Goal: Task Accomplishment & Management: Manage account settings

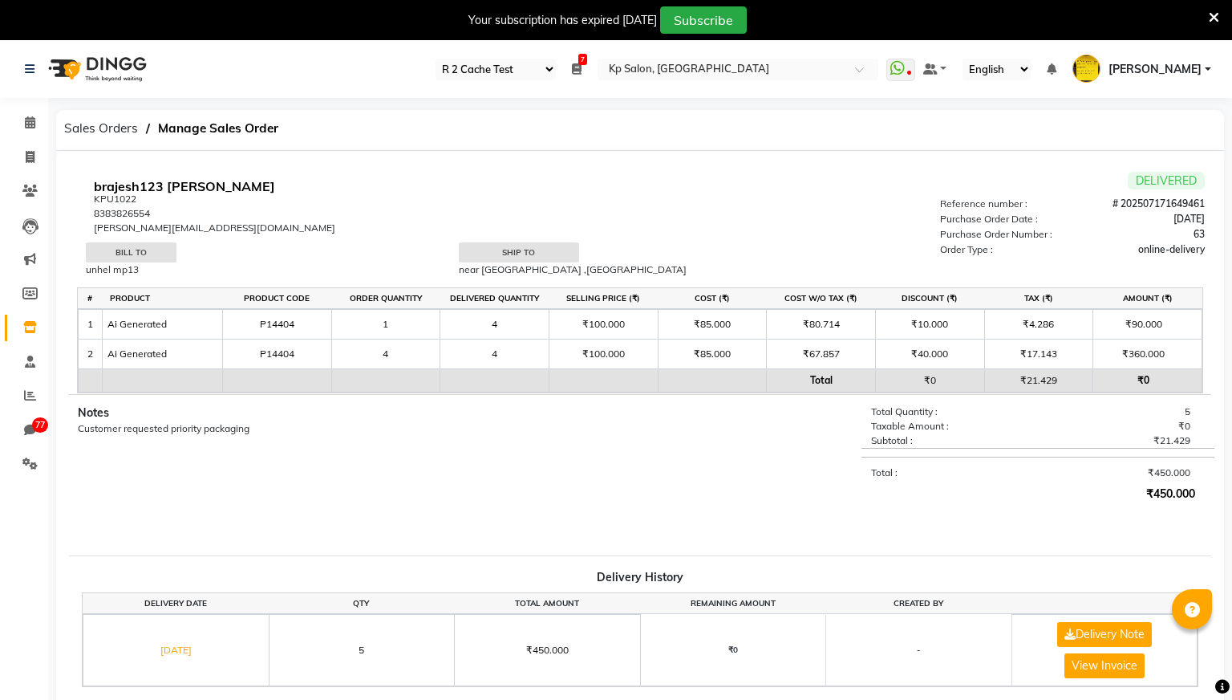
select select "24"
select select "en"
click at [30, 118] on icon at bounding box center [30, 122] width 10 height 12
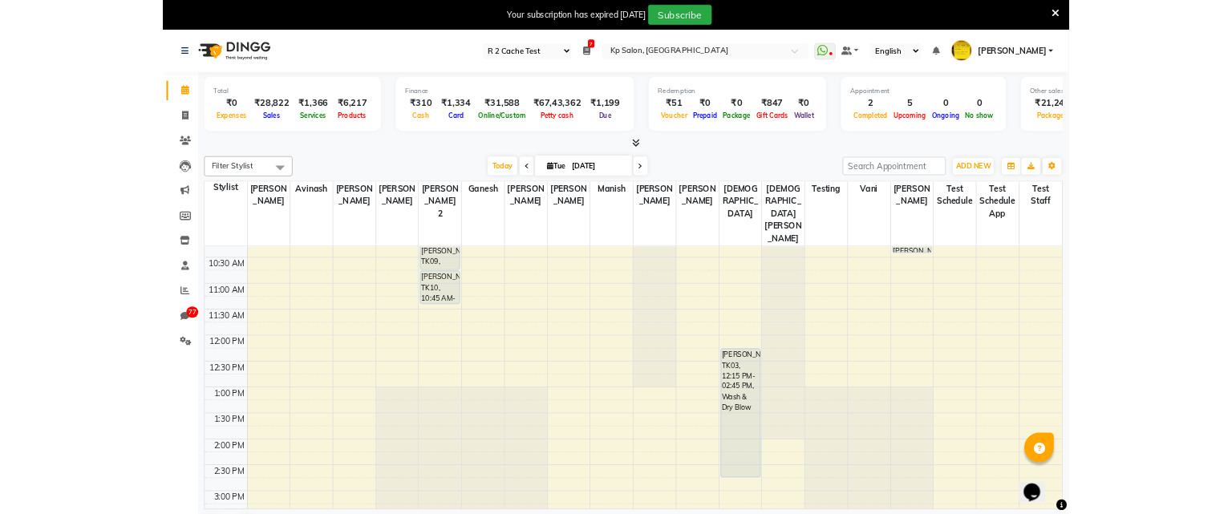
scroll to position [213, 0]
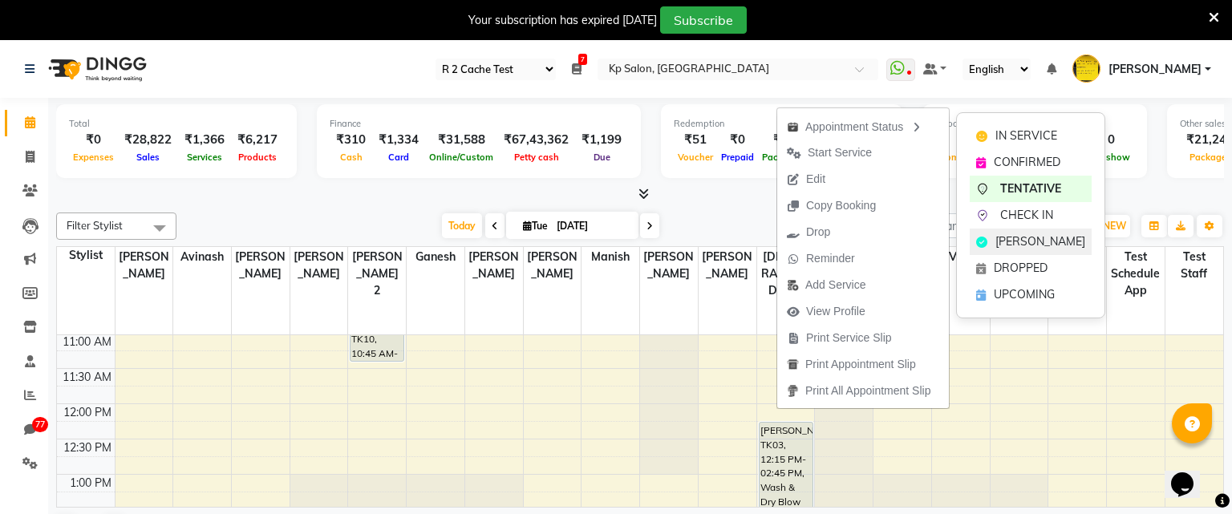
click at [1014, 237] on span "MARK DONE" at bounding box center [1041, 241] width 90 height 17
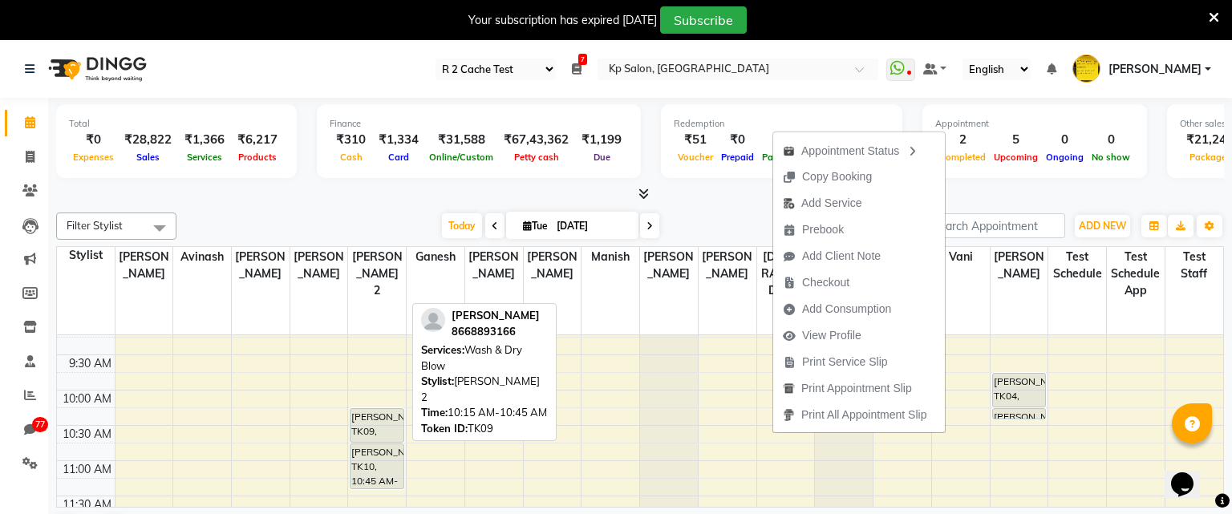
scroll to position [91, 0]
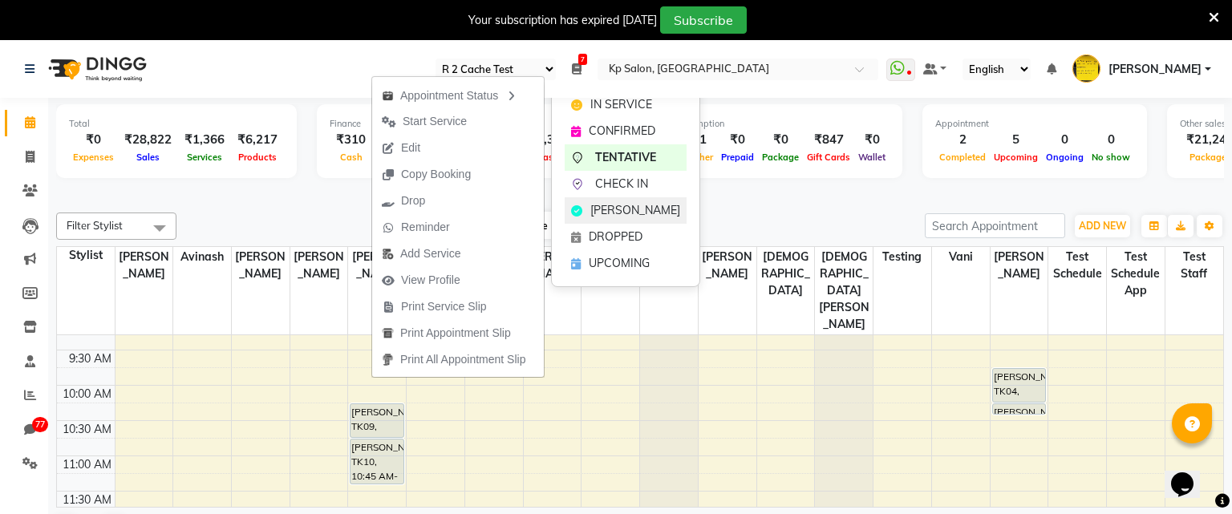
click at [612, 205] on span "MARK DONE" at bounding box center [636, 210] width 90 height 17
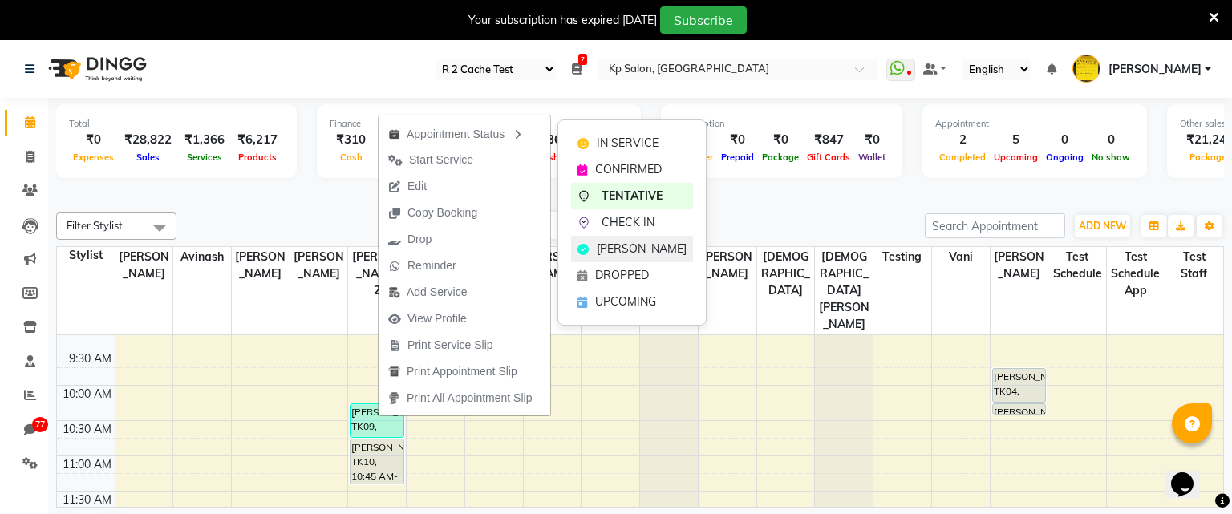
click at [610, 257] on span "MARK DONE" at bounding box center [642, 249] width 90 height 17
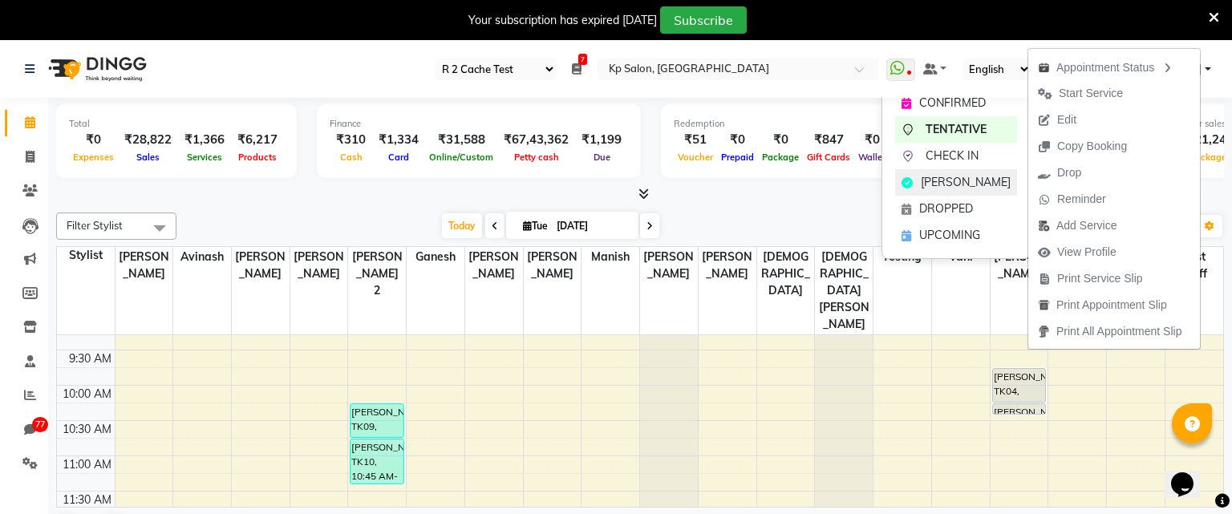
click at [954, 189] on span "MARK DONE" at bounding box center [966, 182] width 90 height 17
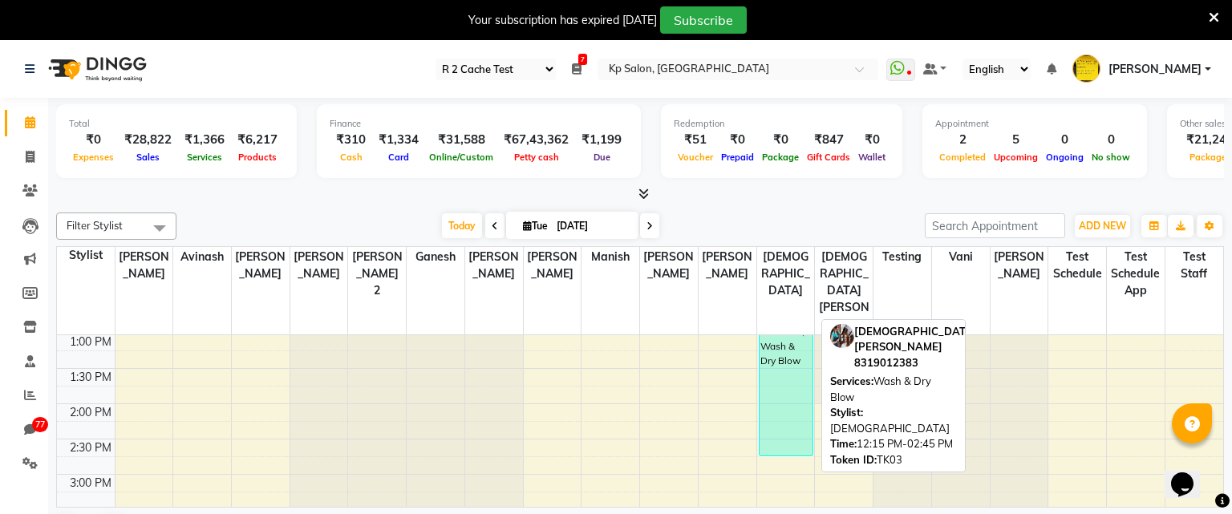
scroll to position [358, 0]
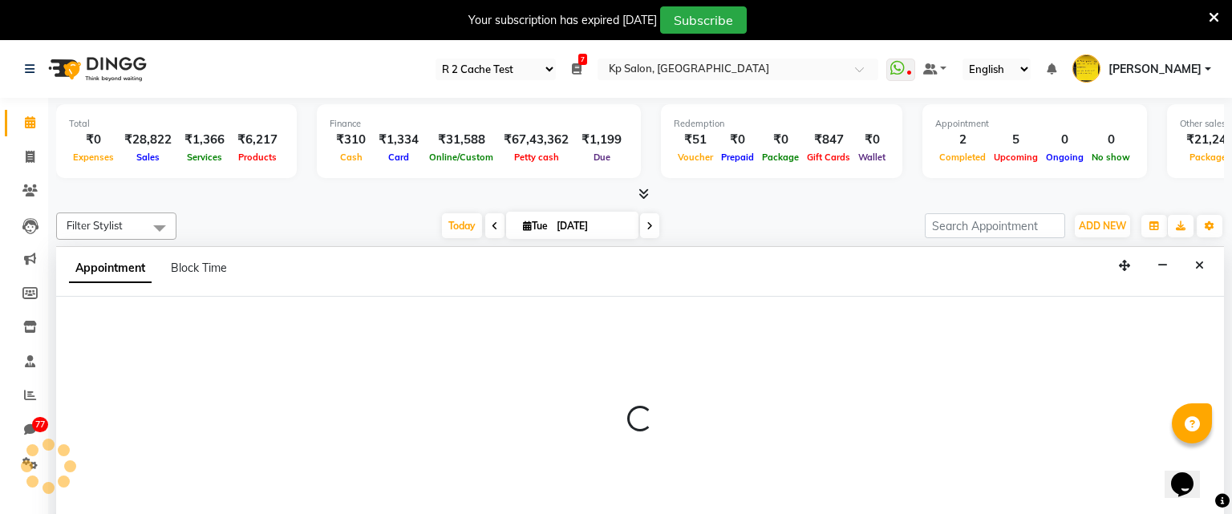
scroll to position [41, 0]
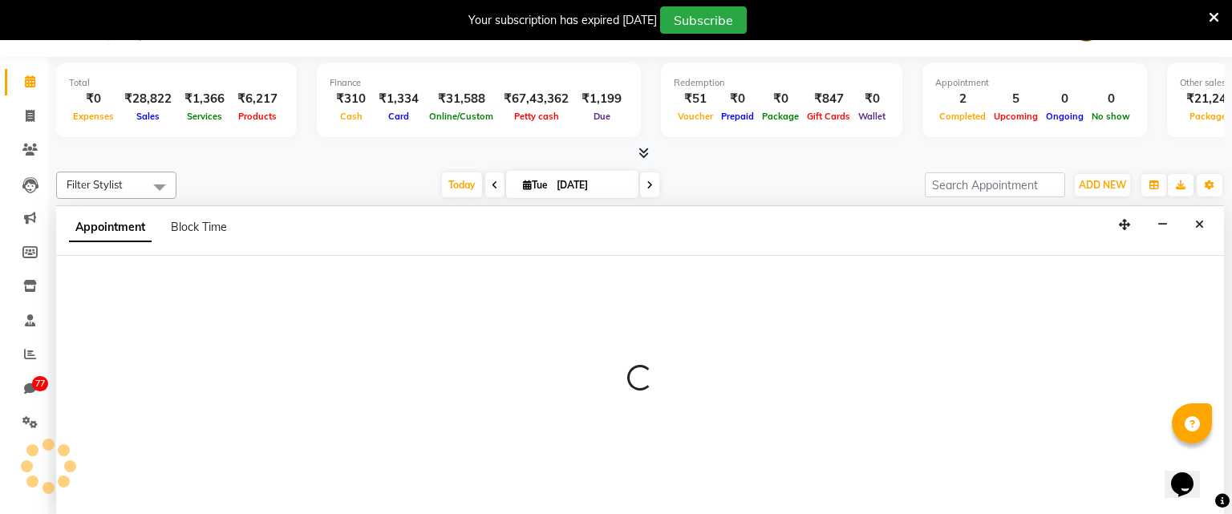
select select "1069"
select select "870"
select select "tentative"
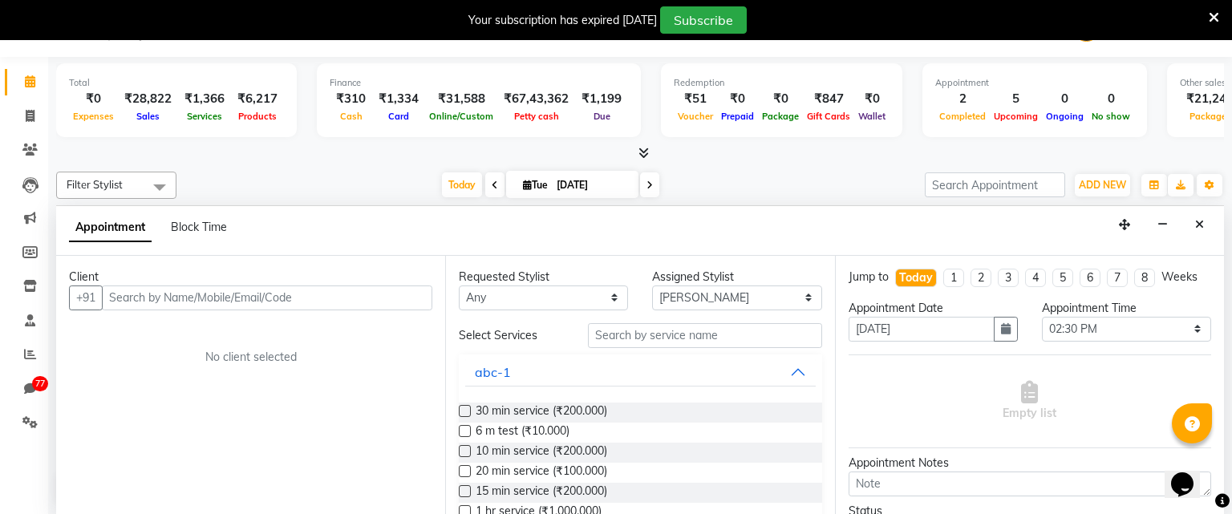
click at [234, 288] on input "text" at bounding box center [267, 298] width 331 height 25
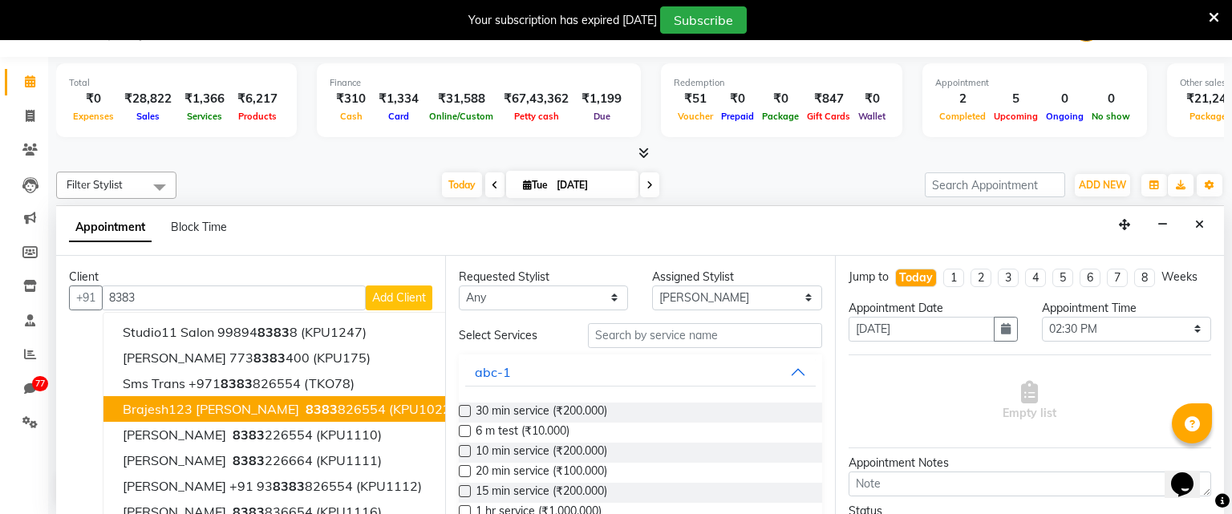
click at [197, 411] on span "brajesh123 [PERSON_NAME]" at bounding box center [211, 409] width 177 height 16
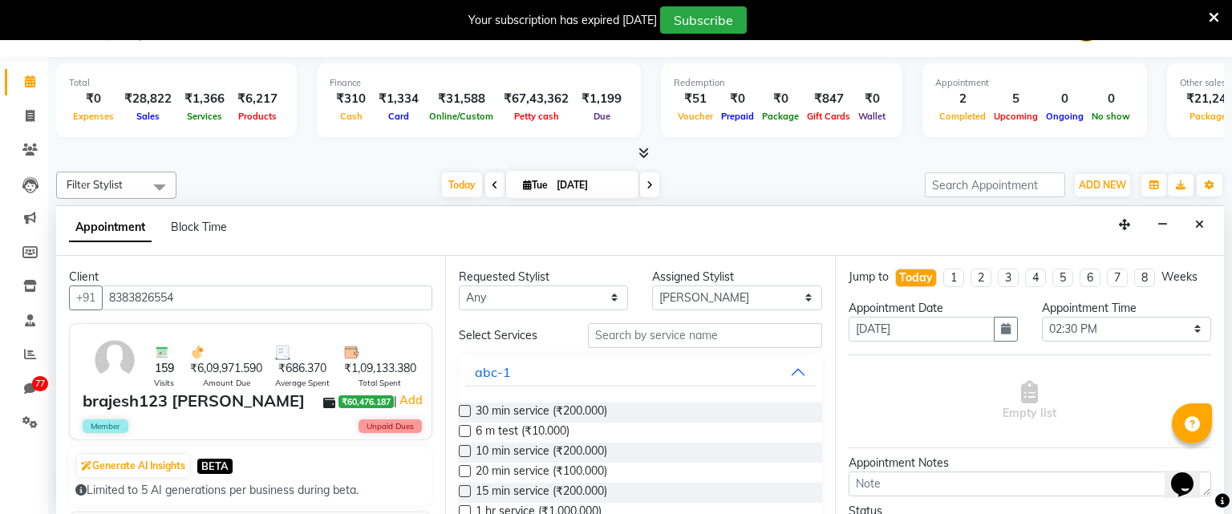
type input "8383826554"
click at [457, 413] on div "Requested Stylist Any Aashish Avinash Dhiraj Mokal Ganesh Jiya jain Krishna Sin…" at bounding box center [639, 385] width 389 height 259
click at [468, 408] on label at bounding box center [465, 411] width 12 height 12
click at [468, 408] on input "checkbox" at bounding box center [464, 413] width 10 height 10
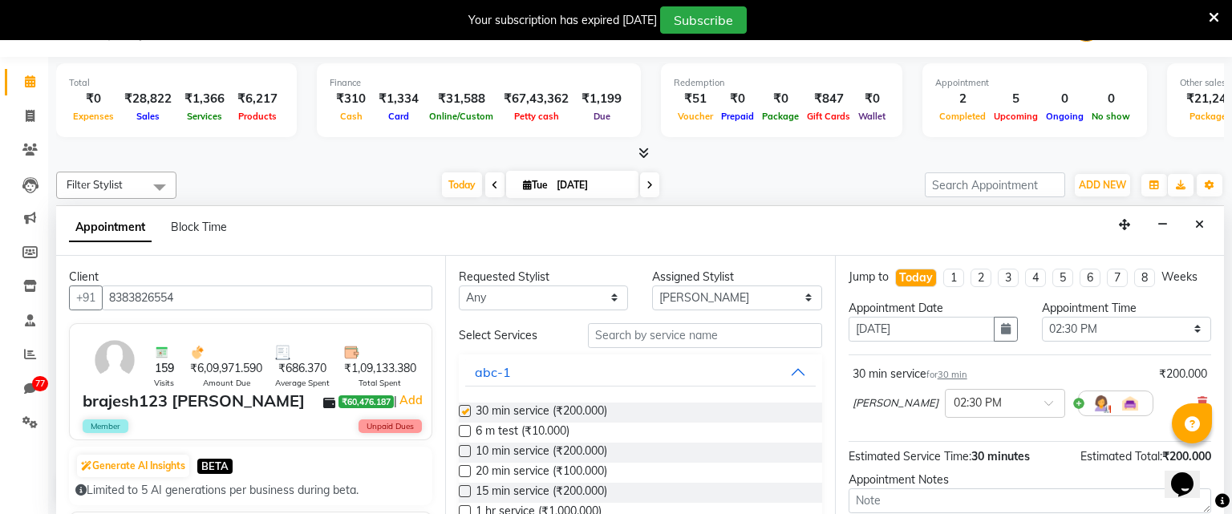
checkbox input "false"
click at [466, 470] on label at bounding box center [465, 471] width 12 height 12
click at [466, 470] on input "checkbox" at bounding box center [464, 473] width 10 height 10
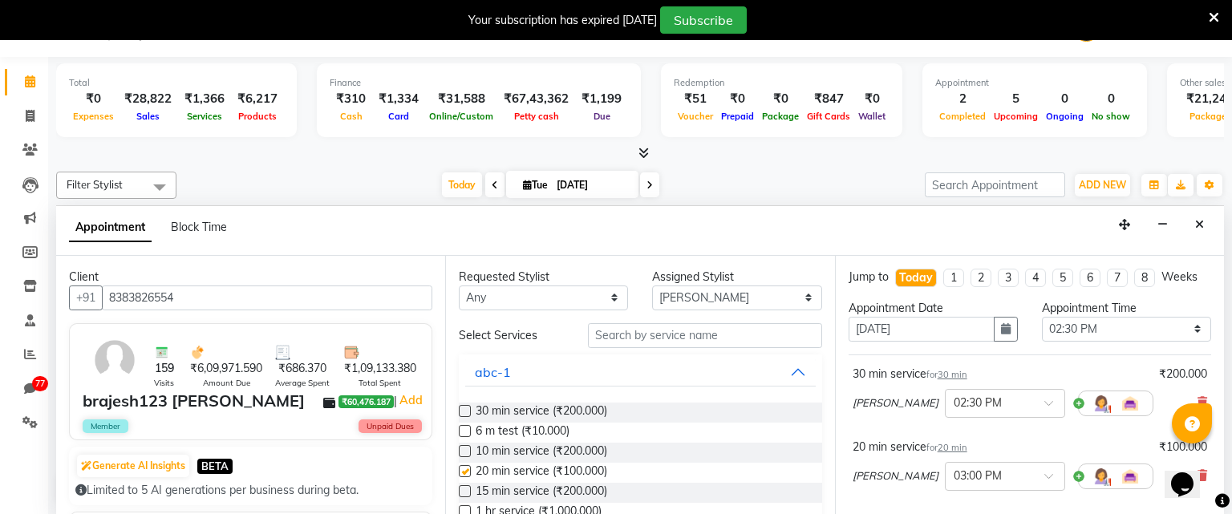
checkbox input "false"
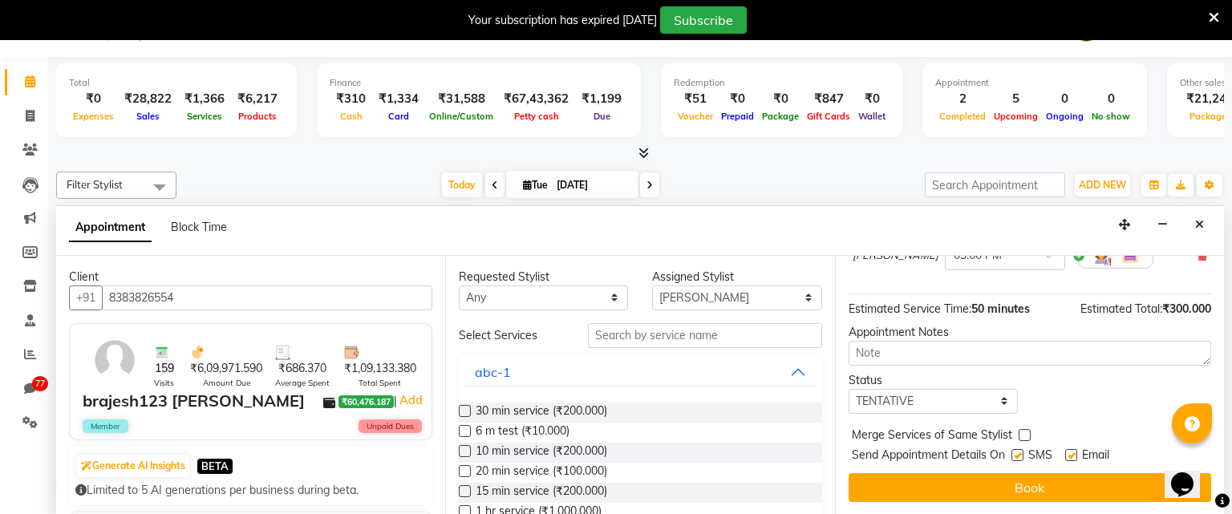
scroll to position [59, 0]
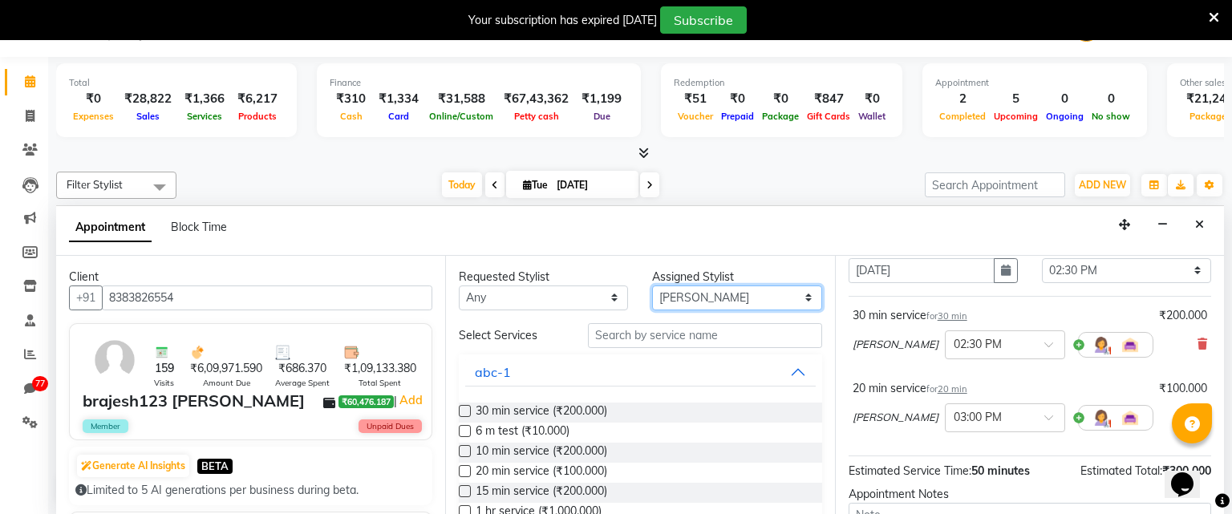
click at [781, 291] on select "Select [PERSON_NAME] Avinash [PERSON_NAME] Ganesh [PERSON_NAME] Krishna [PERSON…" at bounding box center [736, 298] width 169 height 25
select select "1407"
click at [652, 286] on select "Select [PERSON_NAME] Avinash [PERSON_NAME] Ganesh [PERSON_NAME] Krishna [PERSON…" at bounding box center [736, 298] width 169 height 25
click at [465, 454] on label at bounding box center [465, 451] width 12 height 12
click at [465, 454] on input "checkbox" at bounding box center [464, 453] width 10 height 10
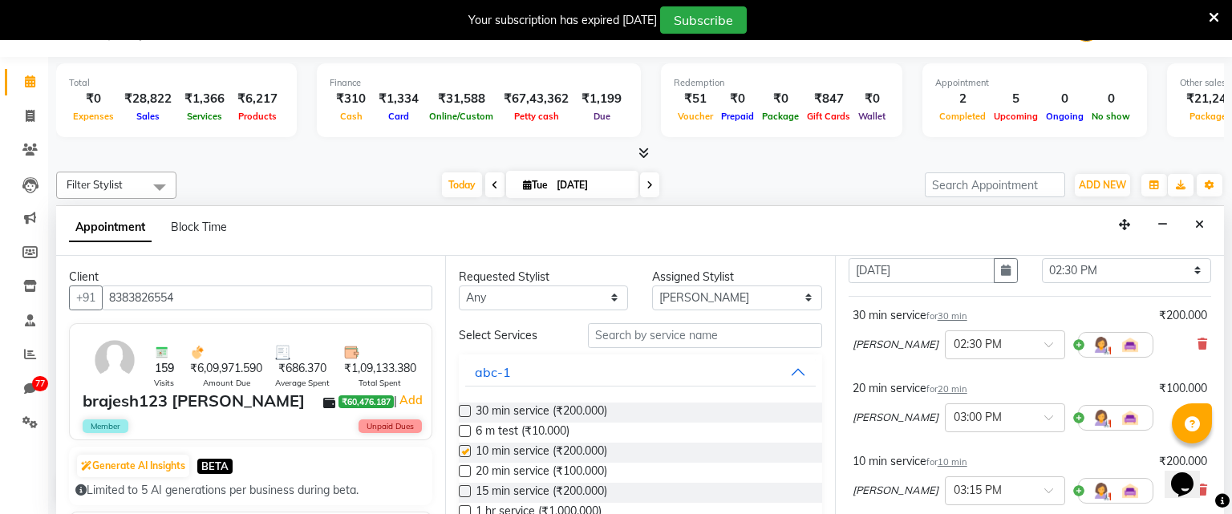
checkbox input "false"
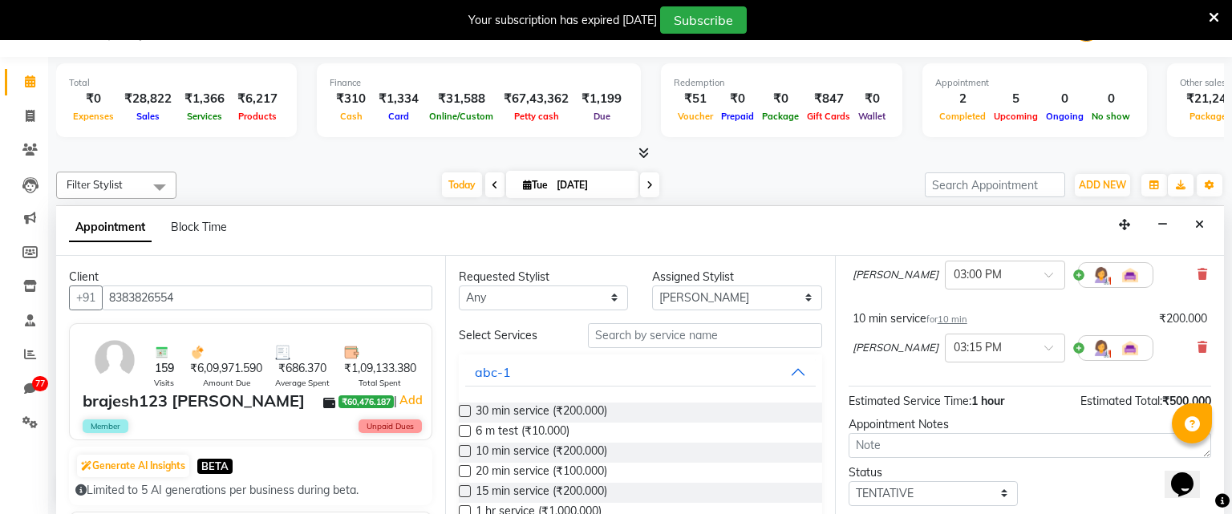
scroll to position [294, 0]
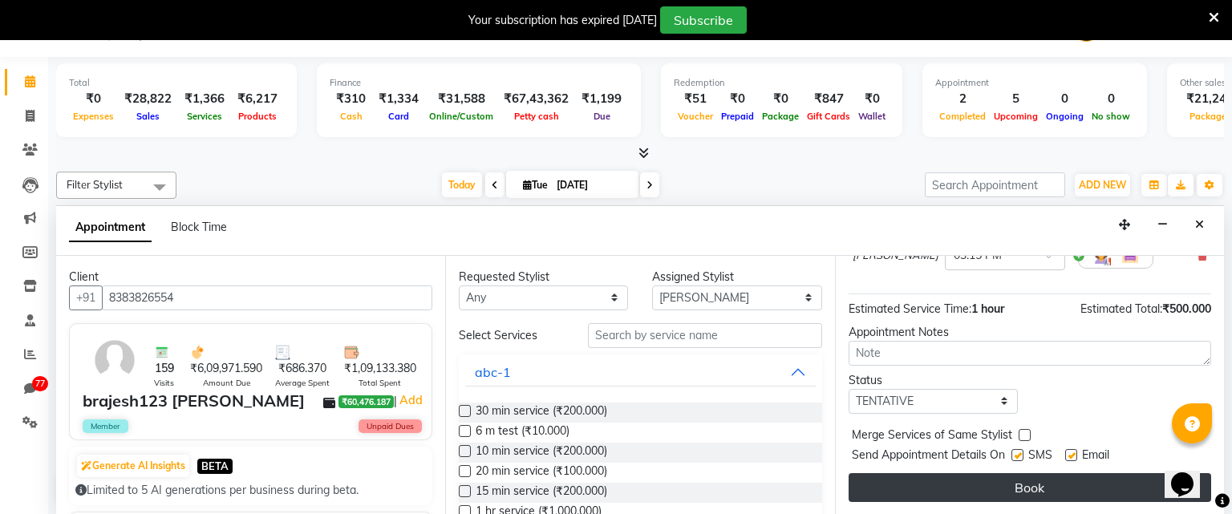
click at [971, 496] on button "Book" at bounding box center [1030, 487] width 363 height 29
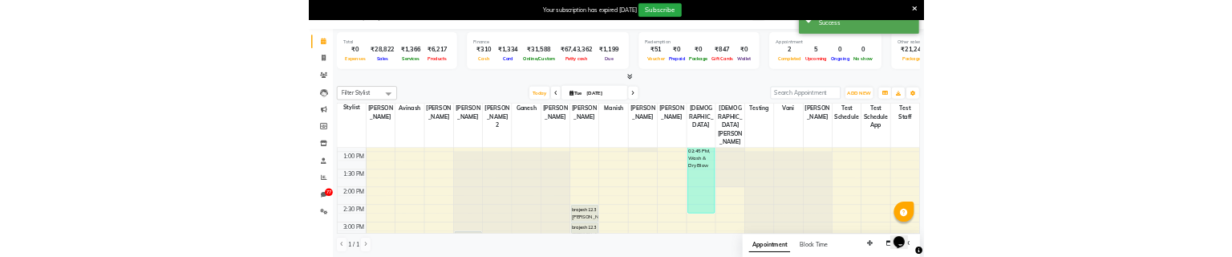
scroll to position [41, 0]
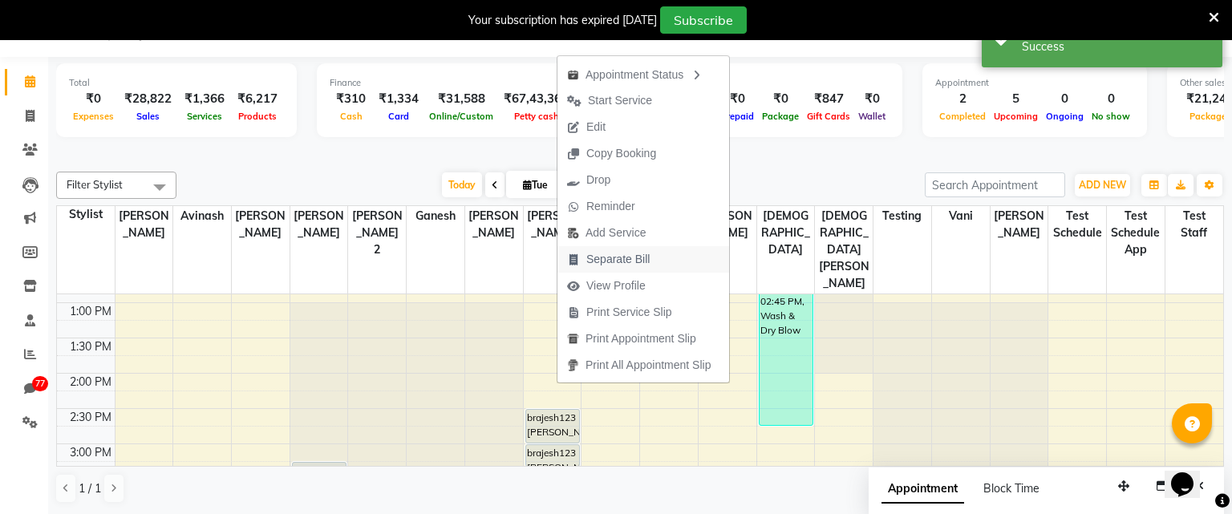
click at [640, 258] on span "Separate Bill" at bounding box center [617, 259] width 63 height 17
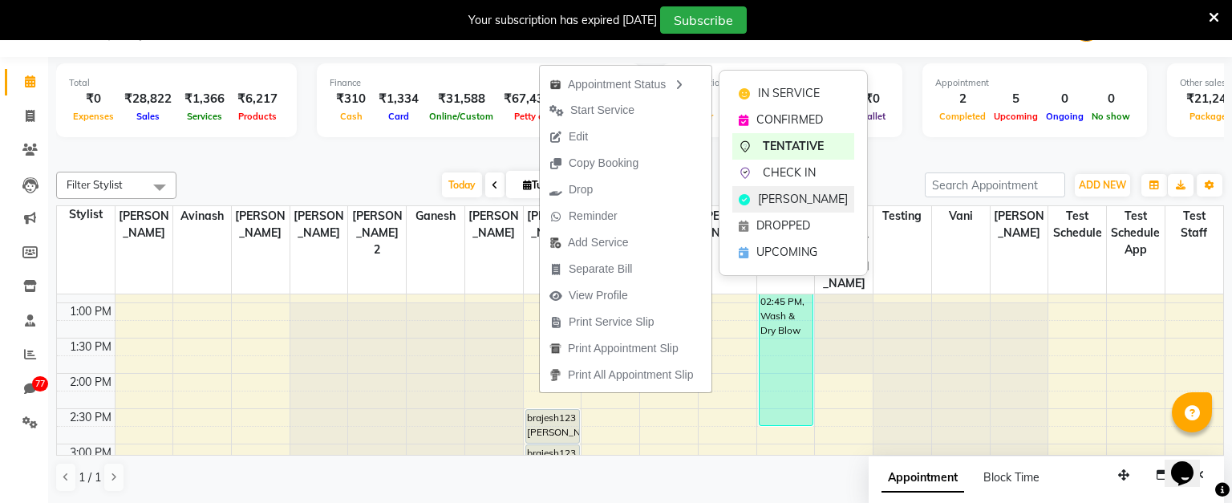
click at [773, 195] on span "MARK DONE" at bounding box center [803, 199] width 90 height 17
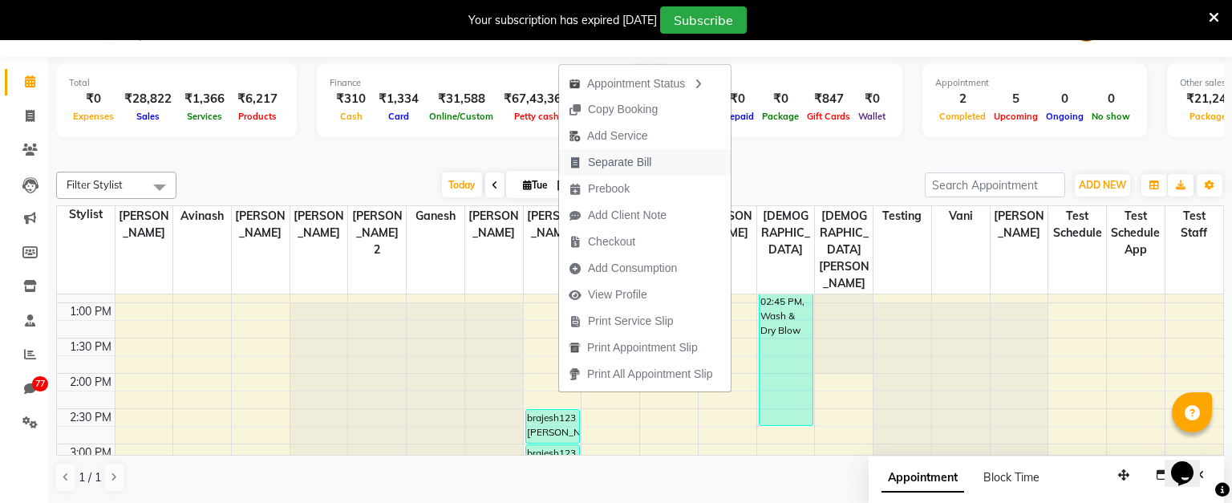
click at [631, 164] on span "Separate Bill" at bounding box center [619, 162] width 63 height 17
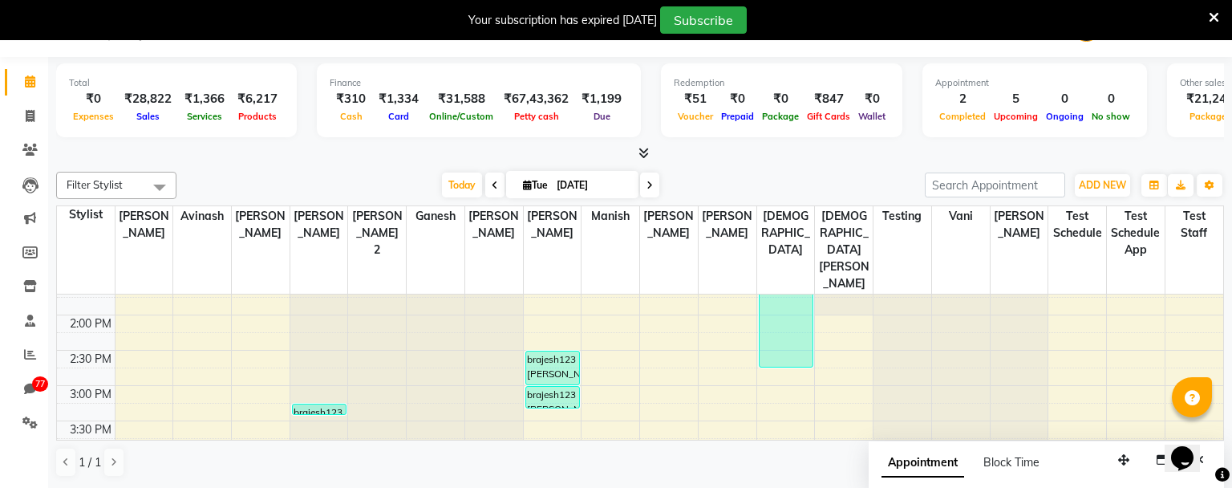
scroll to position [454, 0]
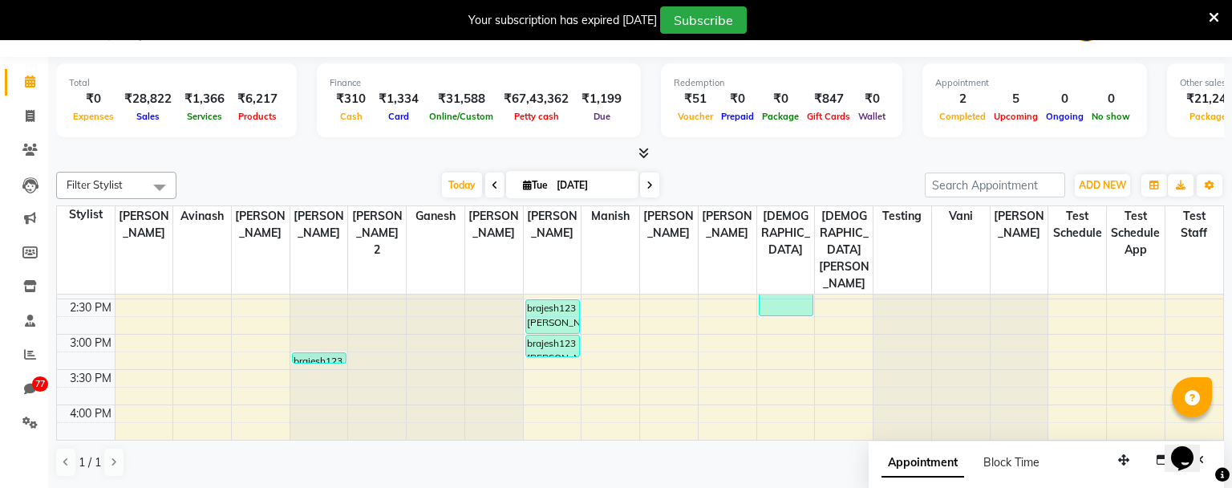
click at [669, 327] on div "8:00 AM 8:30 AM 9:00 AM 9:30 AM 10:00 AM 10:30 AM 11:00 AM 11:30 AM 12:00 PM 12…" at bounding box center [640, 404] width 1167 height 1129
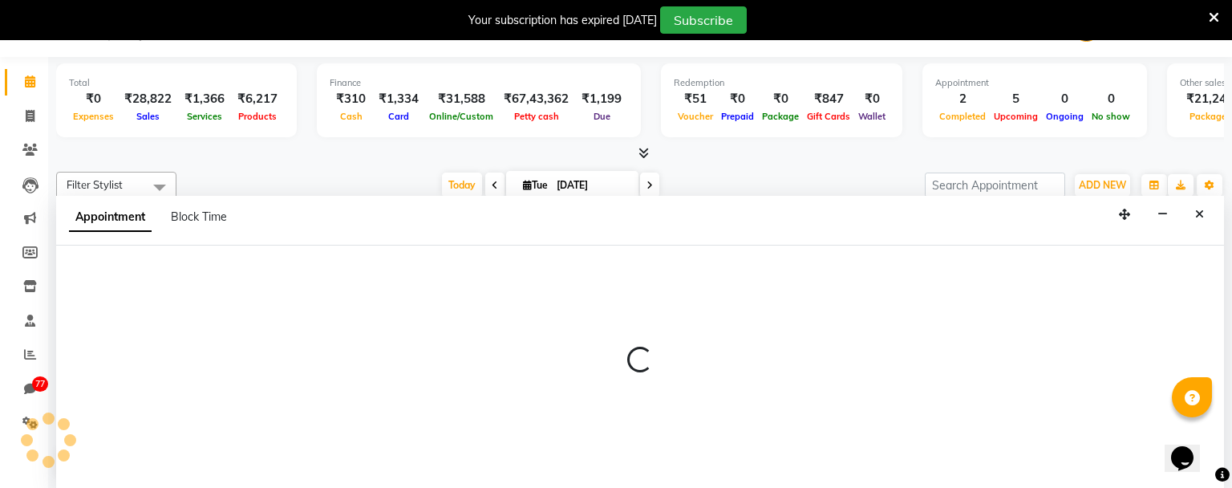
select select "351"
select select "tentative"
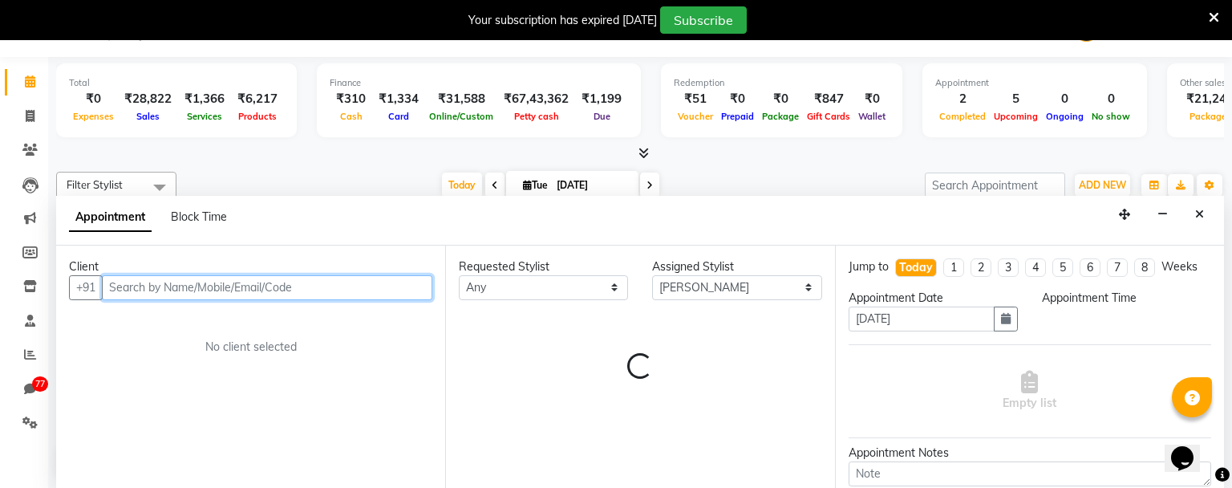
select select "915"
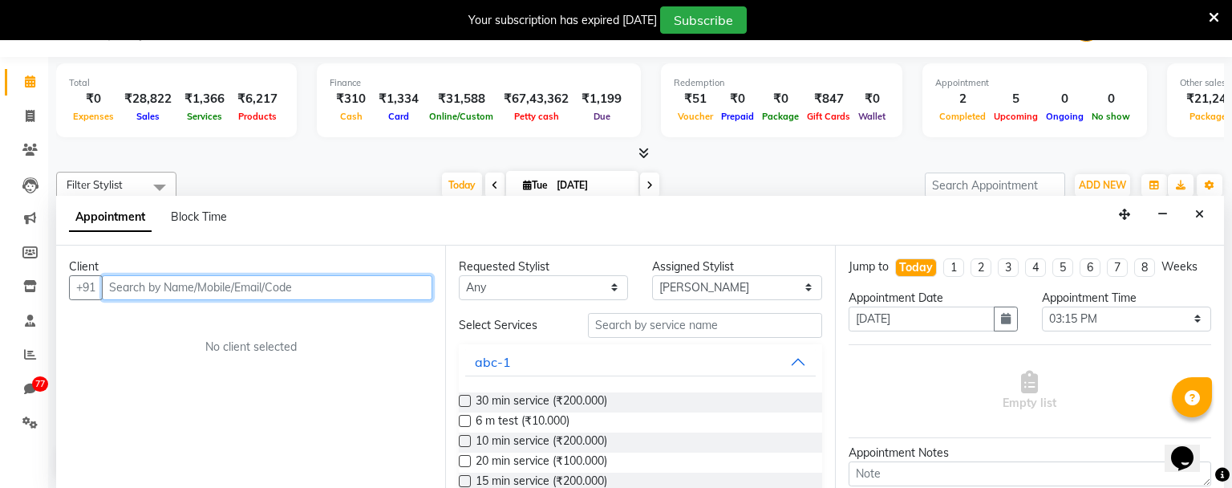
click at [287, 290] on input "text" at bounding box center [267, 287] width 331 height 25
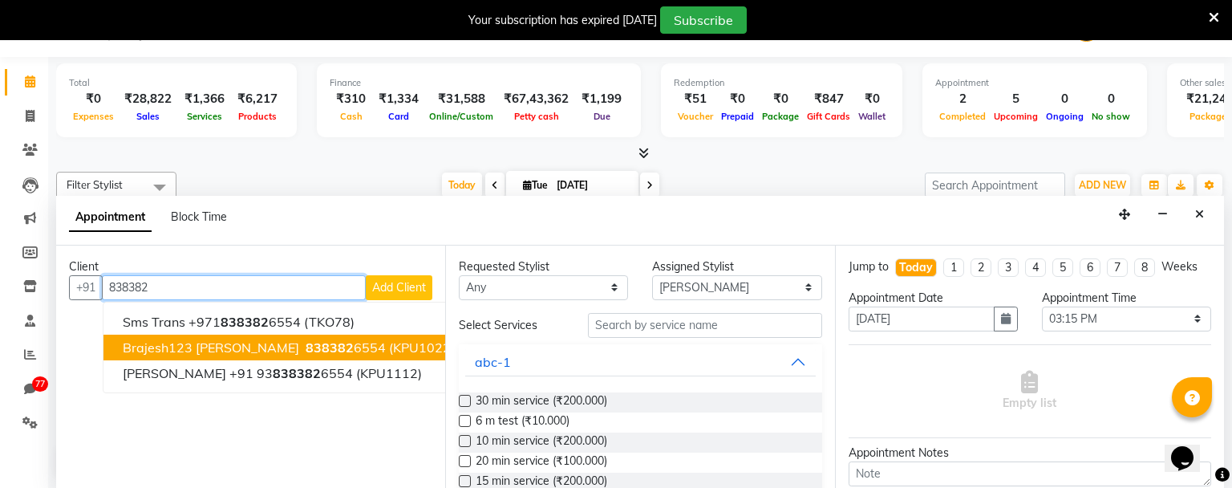
click at [306, 339] on span "838382" at bounding box center [330, 347] width 48 height 16
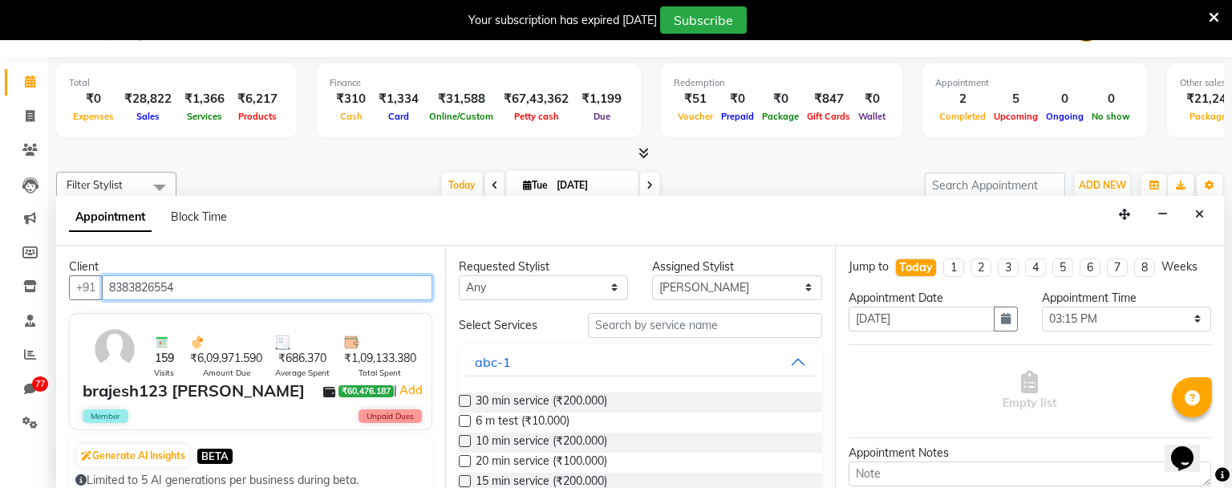
type input "8383826554"
click at [467, 404] on label at bounding box center [465, 401] width 12 height 12
click at [467, 404] on input "checkbox" at bounding box center [464, 402] width 10 height 10
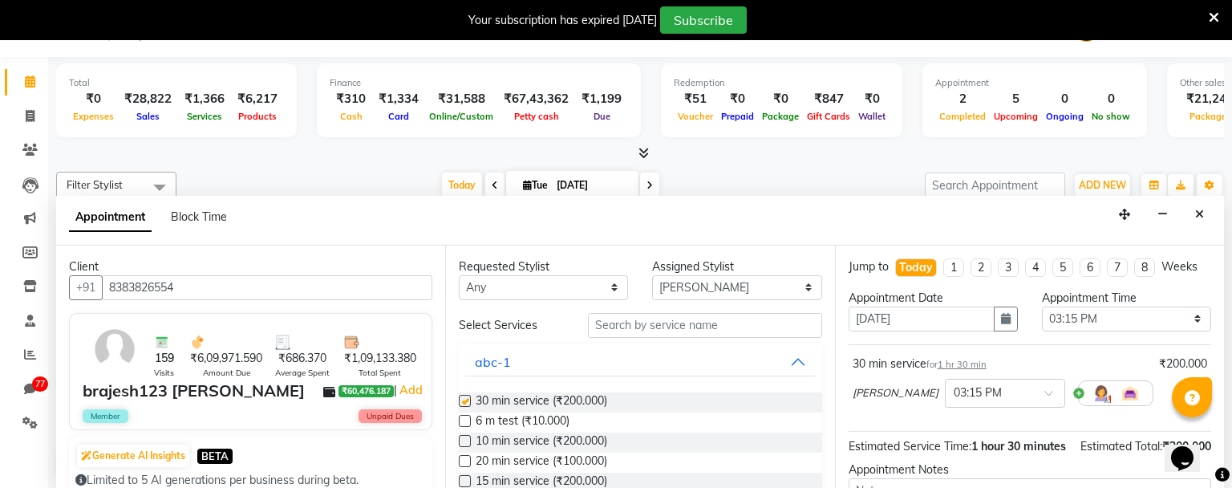
checkbox input "false"
click at [721, 278] on select "Select [PERSON_NAME] Avinash [PERSON_NAME] Ganesh [PERSON_NAME] Krishna [PERSON…" at bounding box center [736, 287] width 169 height 25
select select "1080"
click at [652, 275] on select "Select [PERSON_NAME] Avinash [PERSON_NAME] Ganesh [PERSON_NAME] Krishna [PERSON…" at bounding box center [736, 287] width 169 height 25
click at [463, 462] on label at bounding box center [465, 461] width 12 height 12
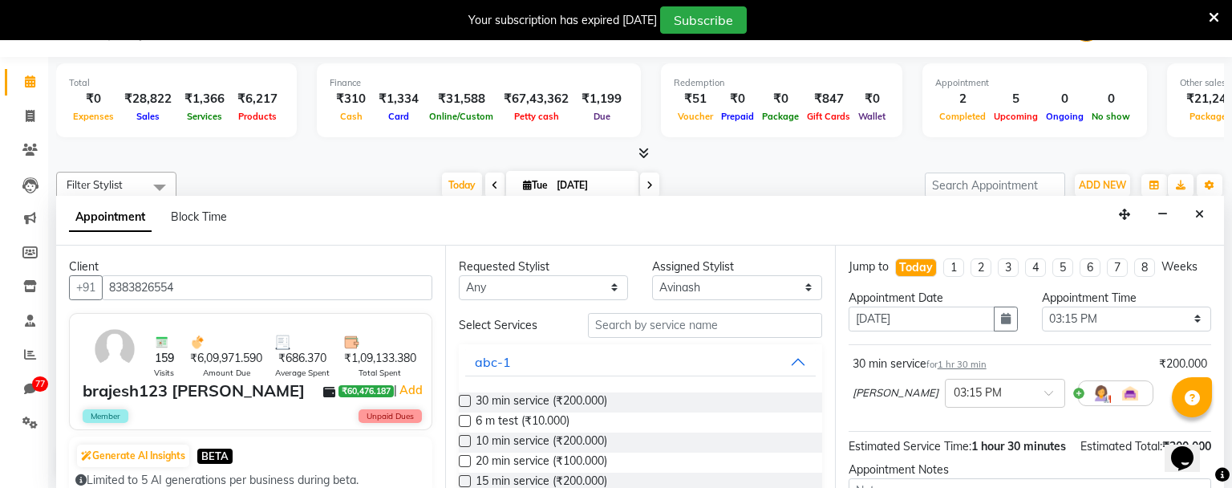
click at [463, 462] on input "checkbox" at bounding box center [464, 462] width 10 height 10
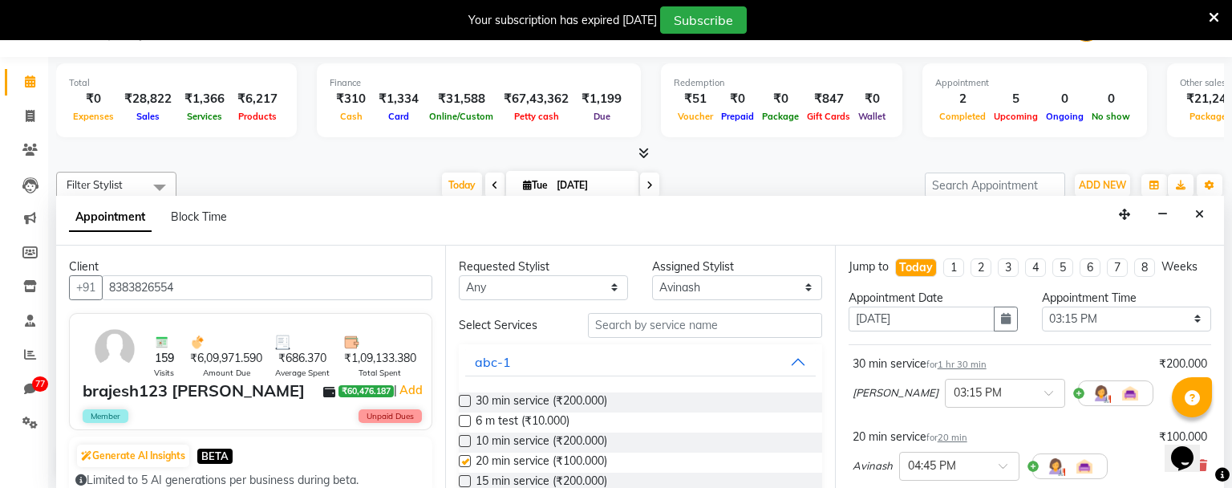
checkbox input "false"
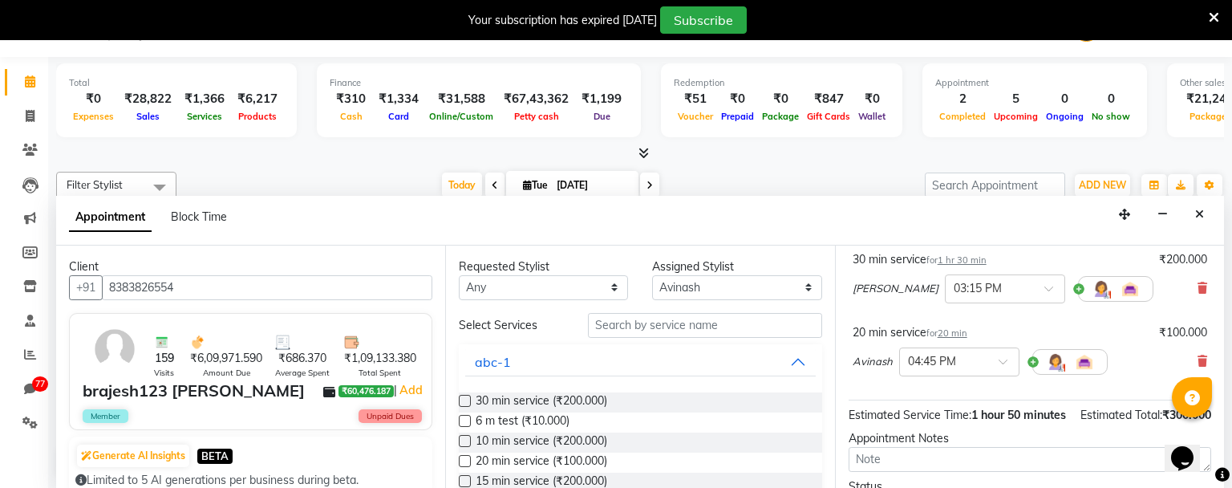
scroll to position [237, 0]
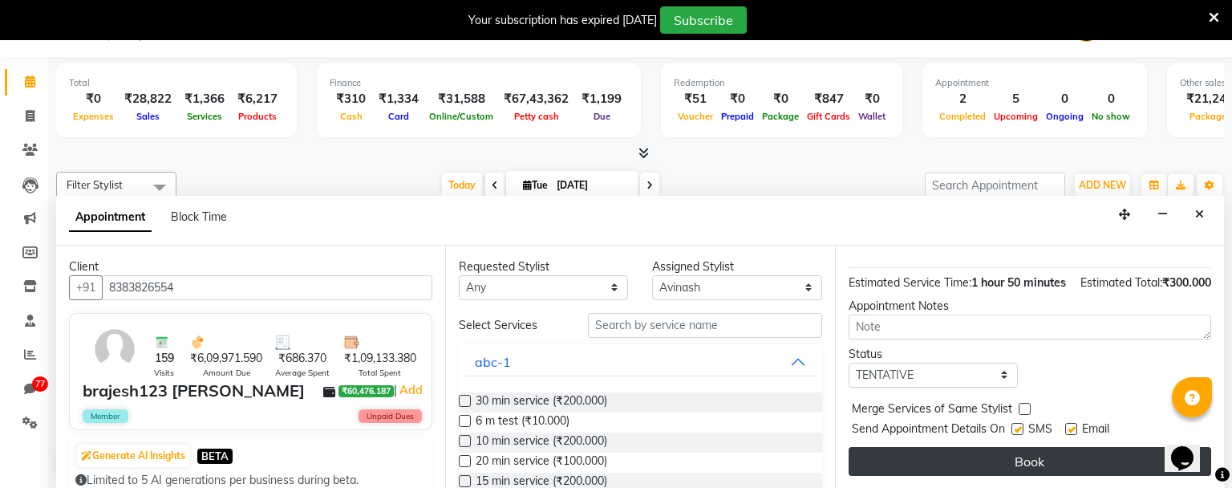
click at [931, 461] on button "Book" at bounding box center [1030, 461] width 363 height 29
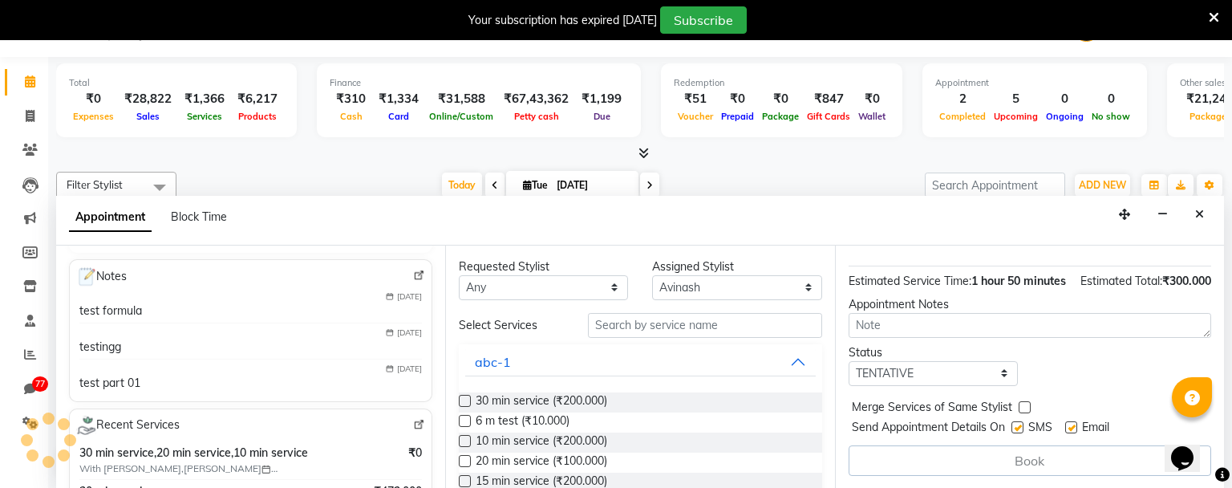
scroll to position [769, 0]
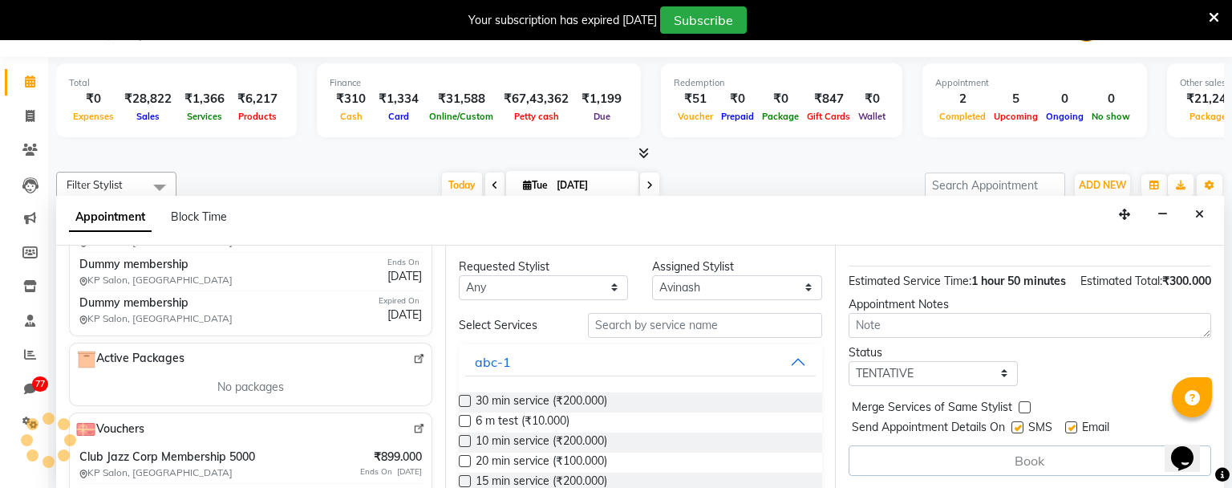
click at [983, 461] on div "Book" at bounding box center [1030, 460] width 363 height 30
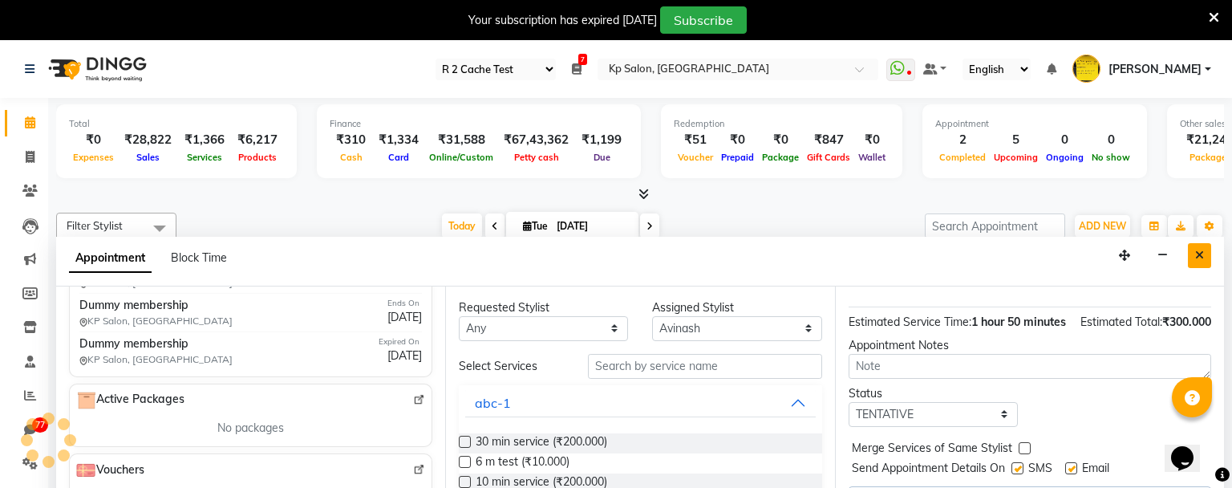
click at [1199, 250] on icon "Close" at bounding box center [1199, 255] width 9 height 11
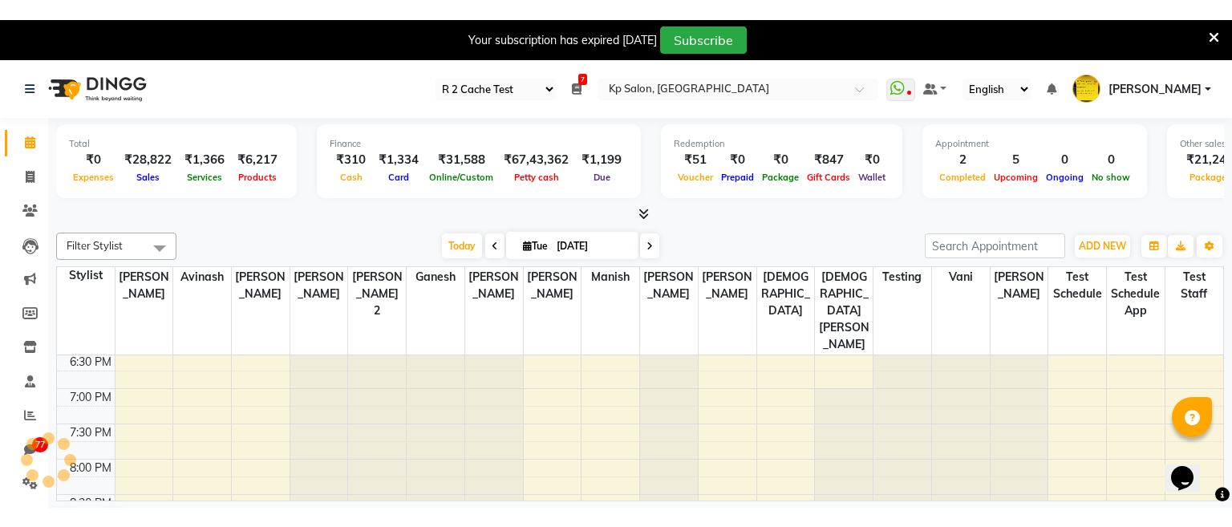
scroll to position [749, 0]
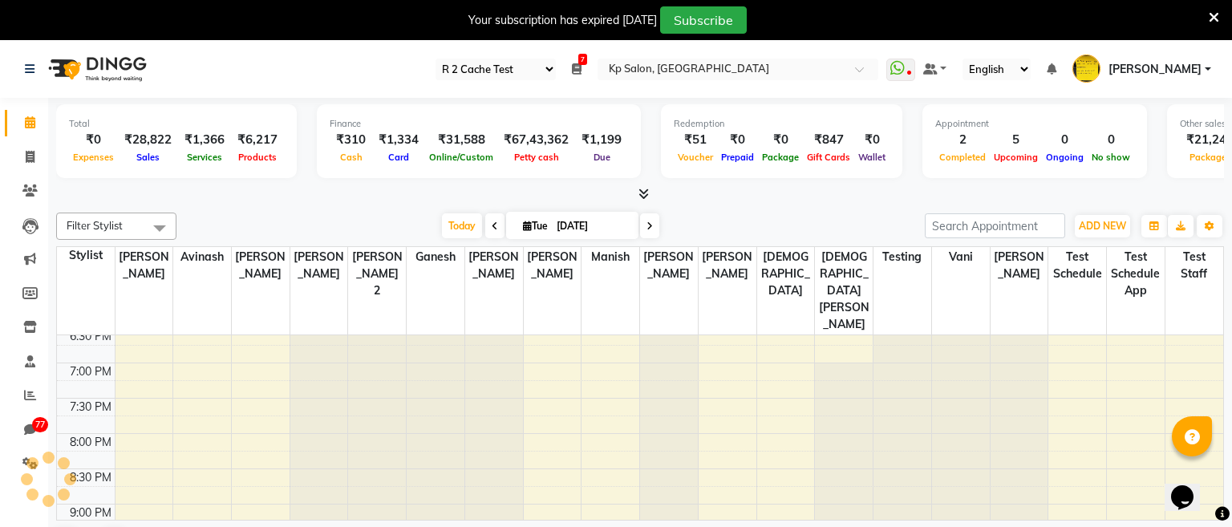
click at [765, 388] on div "8:00 AM 8:30 AM 9:00 AM 9:30 AM 10:00 AM 10:30 AM 11:00 AM 11:30 AM 12:00 PM 12…" at bounding box center [640, 151] width 1167 height 1129
select select "979"
select select "tentative"
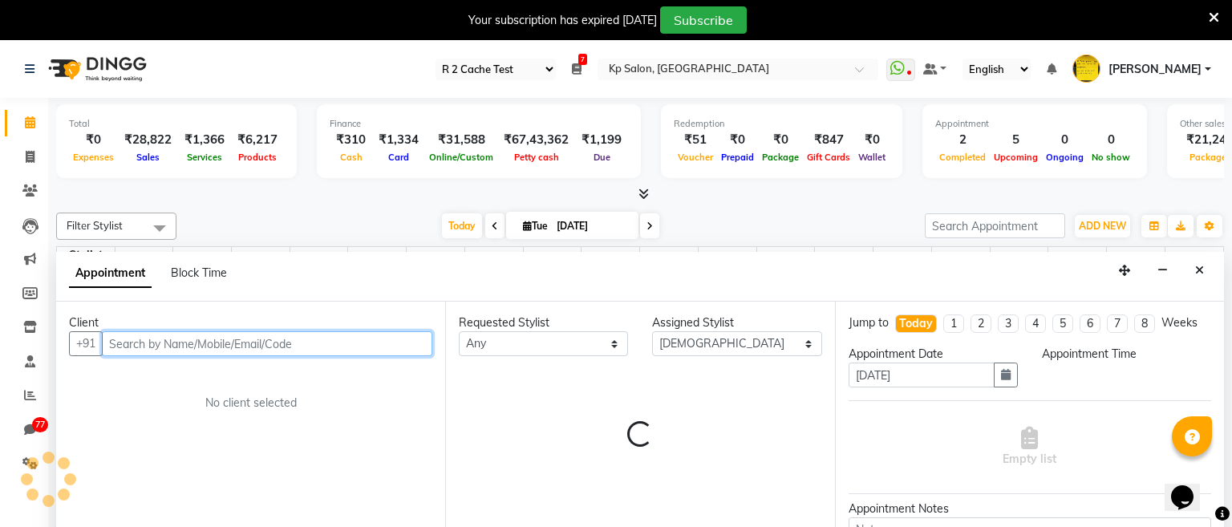
select select "1185"
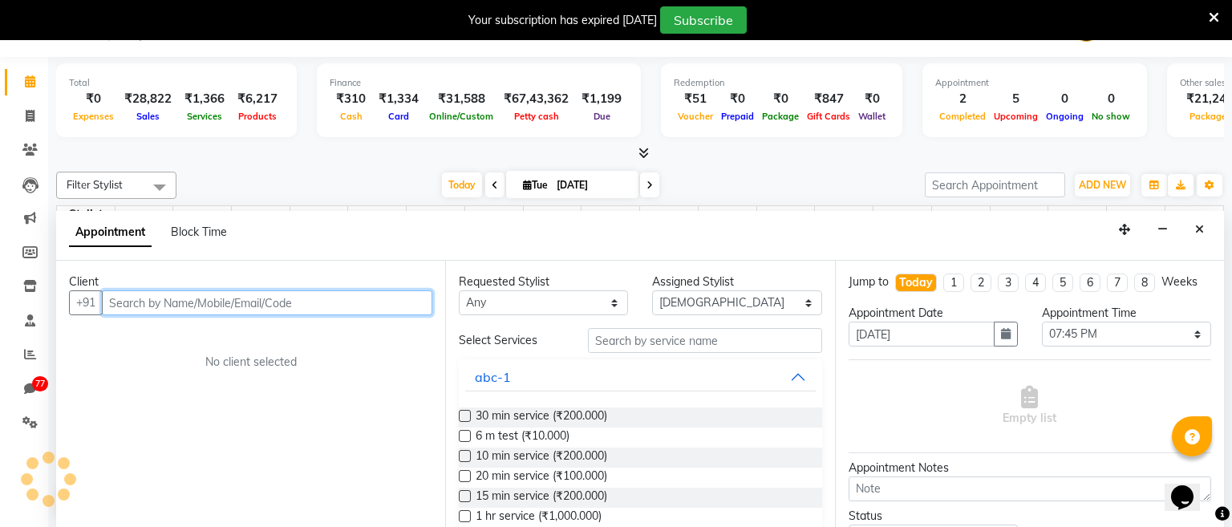
click at [234, 303] on input "text" at bounding box center [267, 302] width 331 height 25
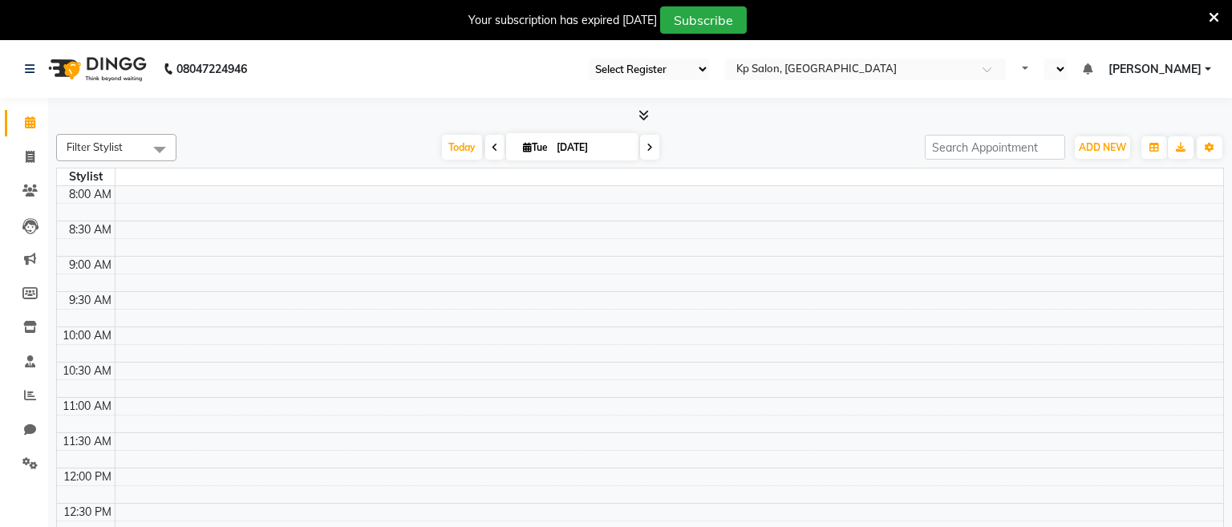
select select "7"
select select "en"
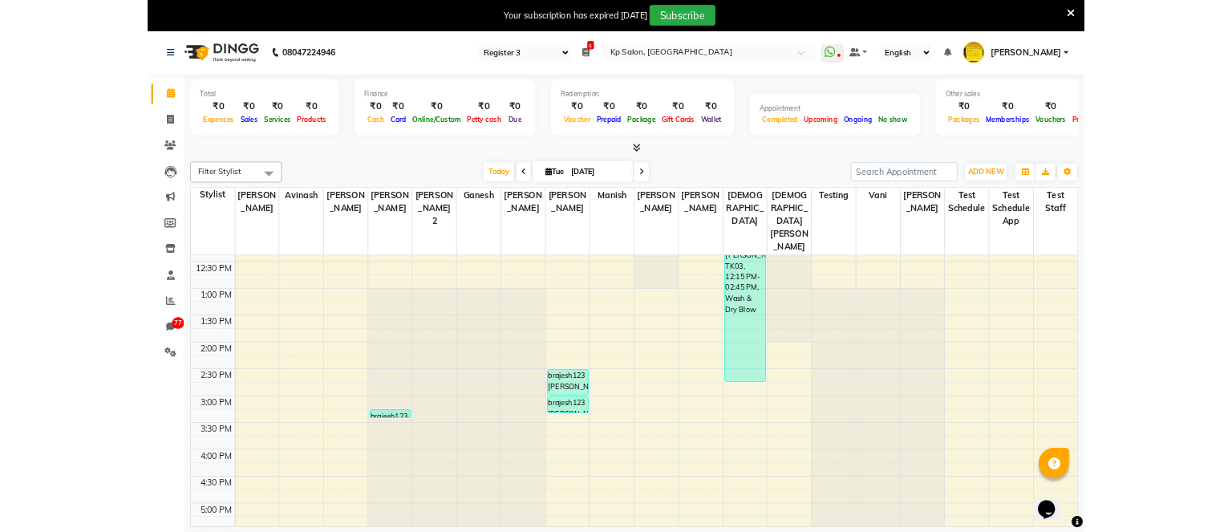
scroll to position [315, 0]
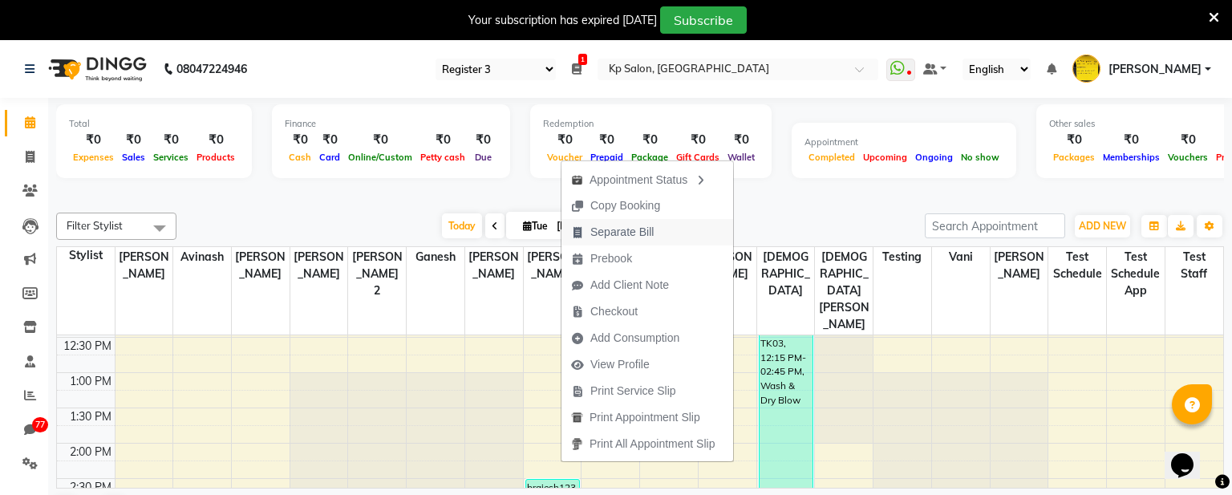
click at [615, 226] on span "Separate Bill" at bounding box center [622, 232] width 63 height 17
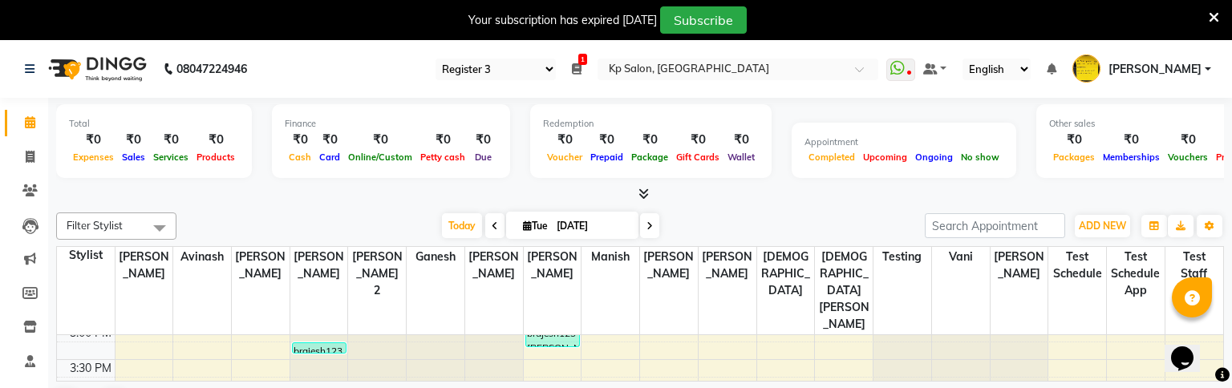
scroll to position [489, 0]
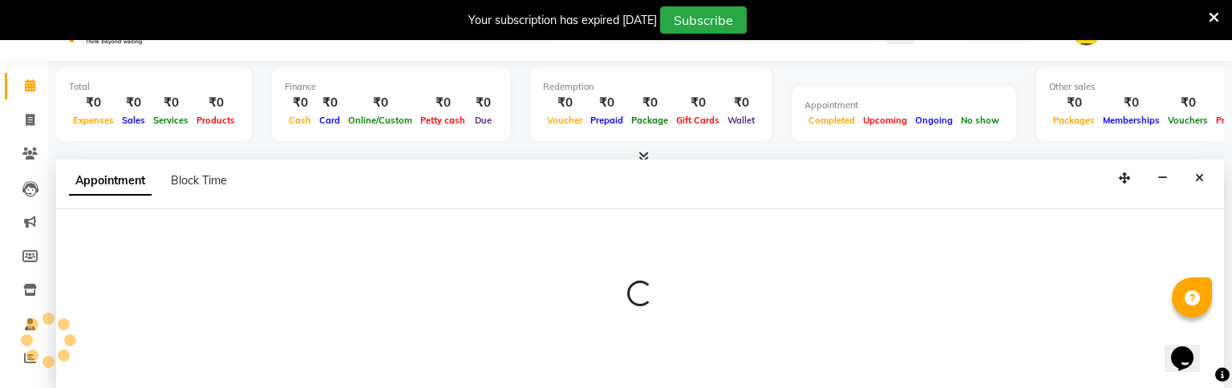
scroll to position [41, 0]
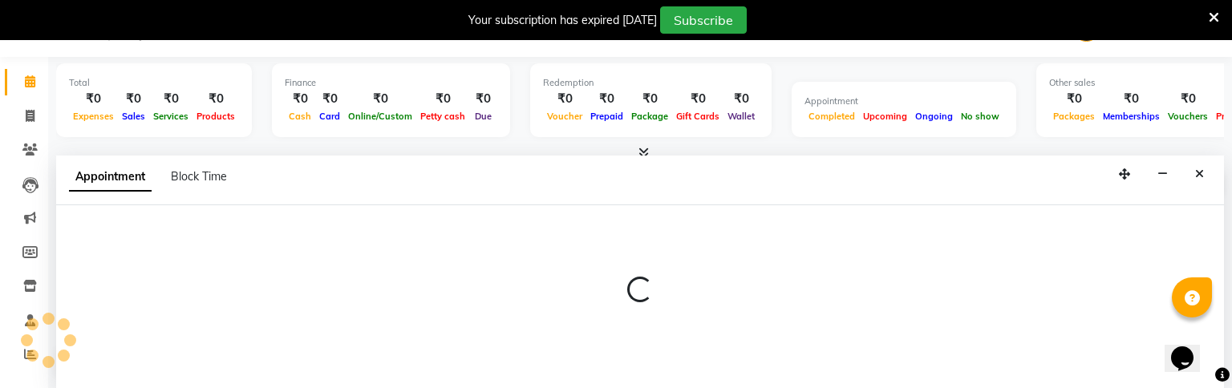
select select "1833"
select select "915"
select select "tentative"
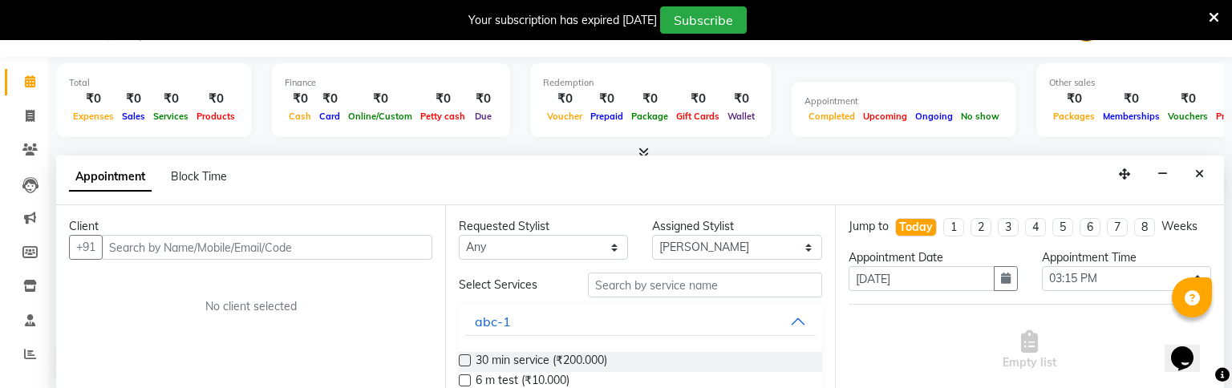
click at [248, 249] on input "text" at bounding box center [267, 247] width 331 height 25
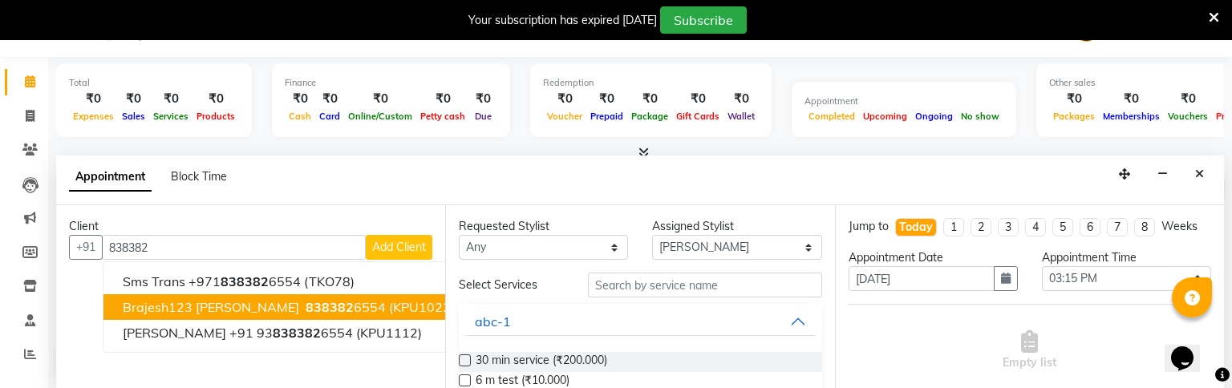
click at [224, 300] on span "brajesh123 [PERSON_NAME]" at bounding box center [211, 307] width 177 height 16
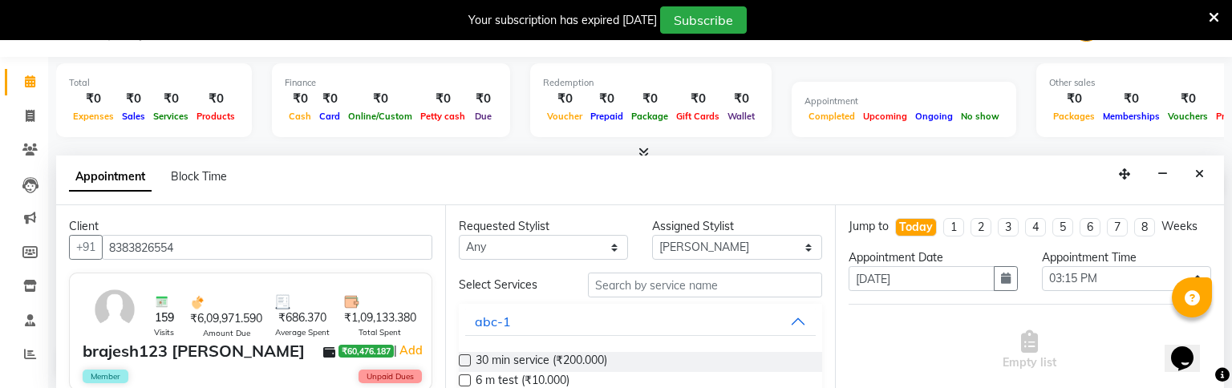
scroll to position [44, 0]
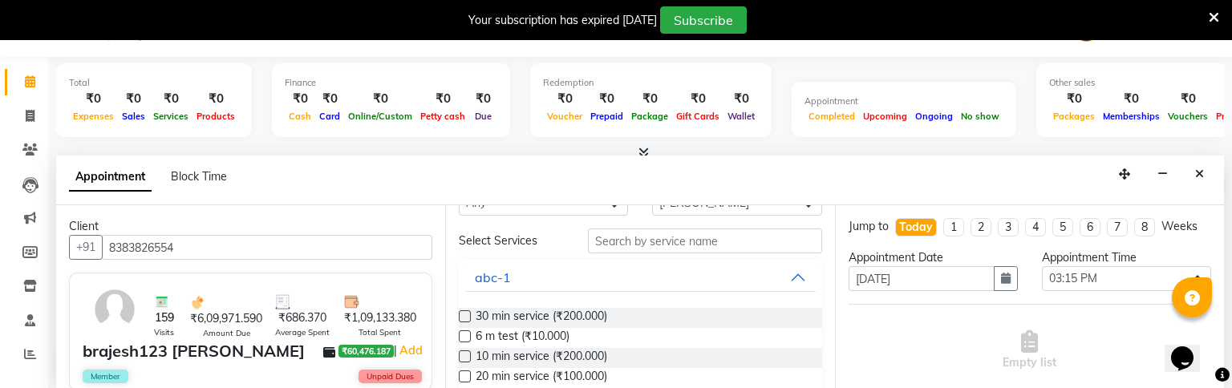
type input "8383826554"
click at [467, 321] on label at bounding box center [465, 316] width 12 height 12
click at [467, 321] on input "checkbox" at bounding box center [464, 318] width 10 height 10
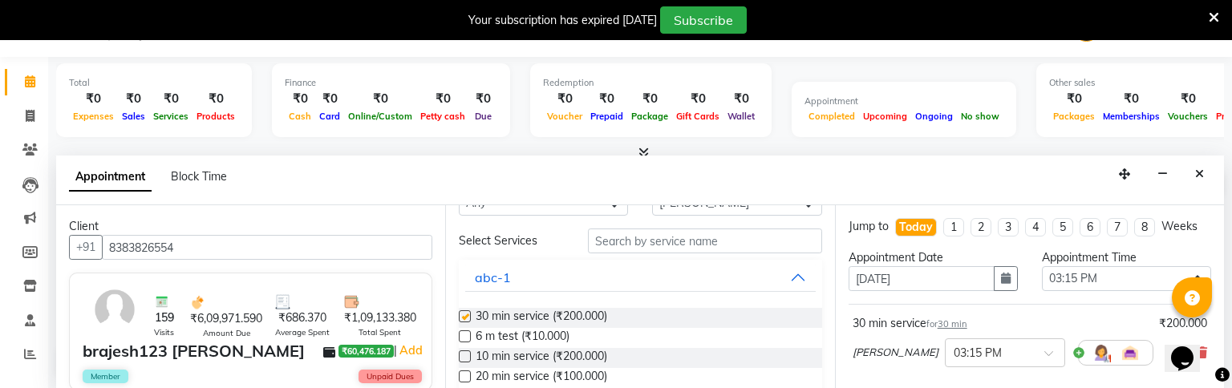
checkbox input "false"
click at [466, 331] on label at bounding box center [465, 337] width 12 height 12
click at [466, 333] on input "checkbox" at bounding box center [464, 338] width 10 height 10
checkbox input "false"
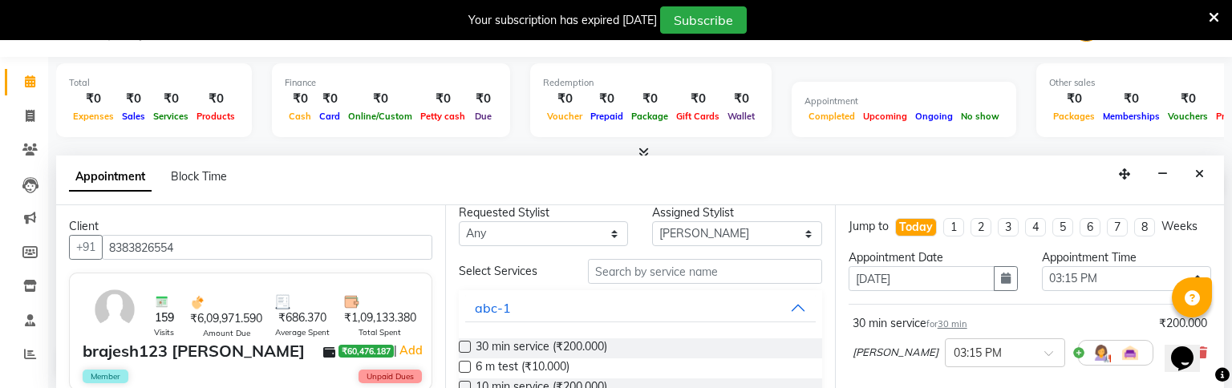
scroll to position [4, 0]
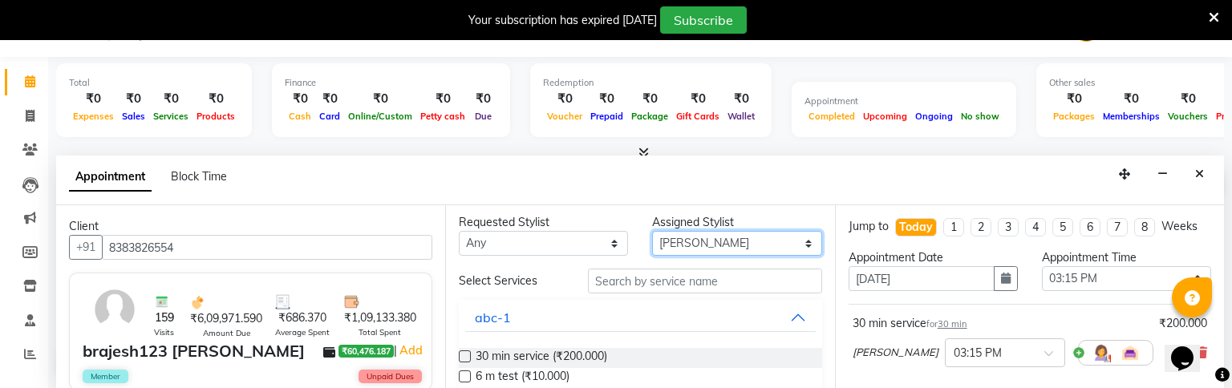
click at [714, 251] on select "Select [PERSON_NAME] Avinash [PERSON_NAME] Ganesh [PERSON_NAME] Krishna [PERSON…" at bounding box center [736, 243] width 169 height 25
select select "1382"
click at [652, 234] on select "Select [PERSON_NAME] Avinash [PERSON_NAME] Ganesh [PERSON_NAME] Krishna [PERSON…" at bounding box center [736, 243] width 169 height 25
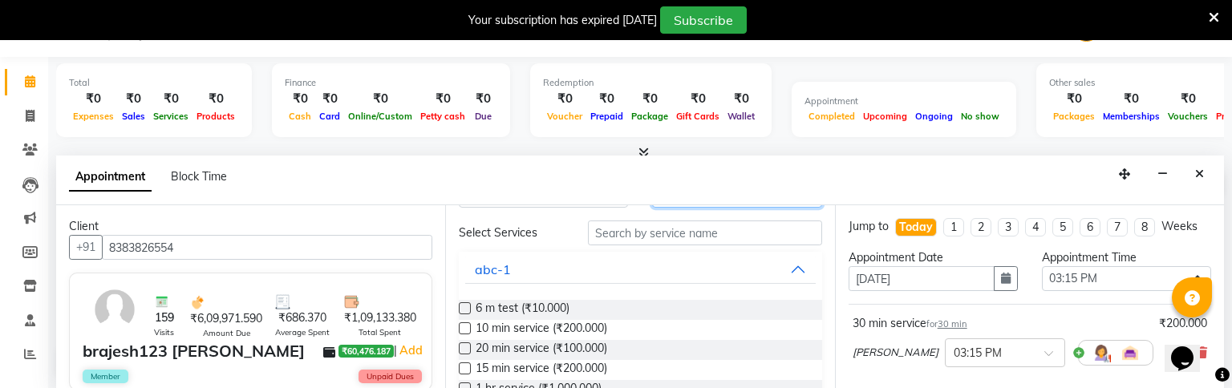
scroll to position [65, 0]
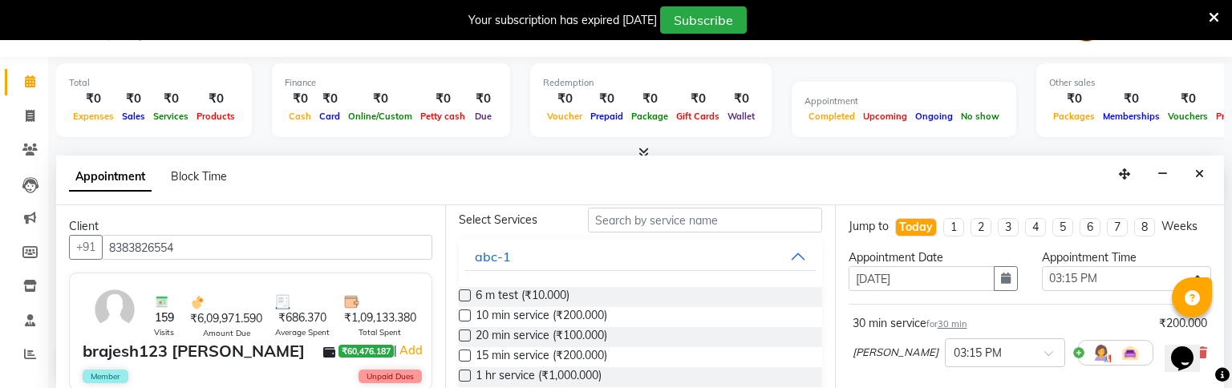
click at [469, 376] on label at bounding box center [465, 376] width 12 height 12
click at [469, 376] on input "checkbox" at bounding box center [464, 377] width 10 height 10
checkbox input "false"
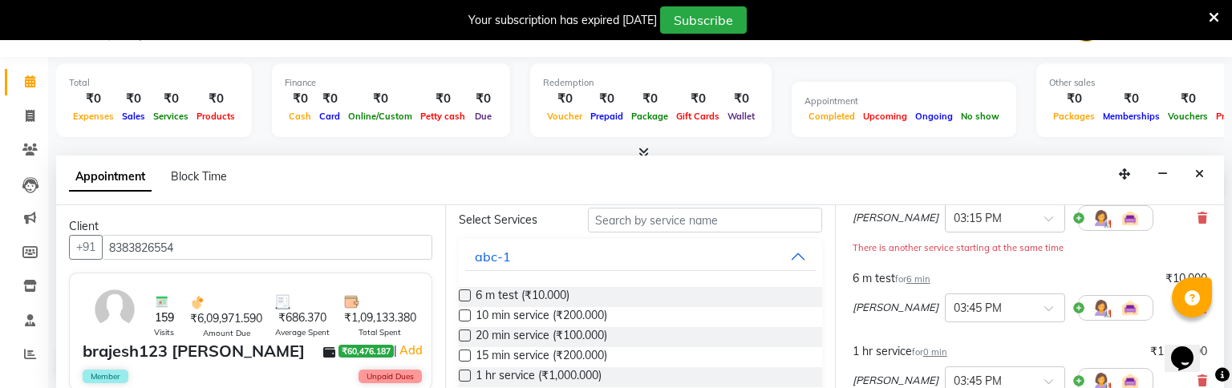
scroll to position [386, 0]
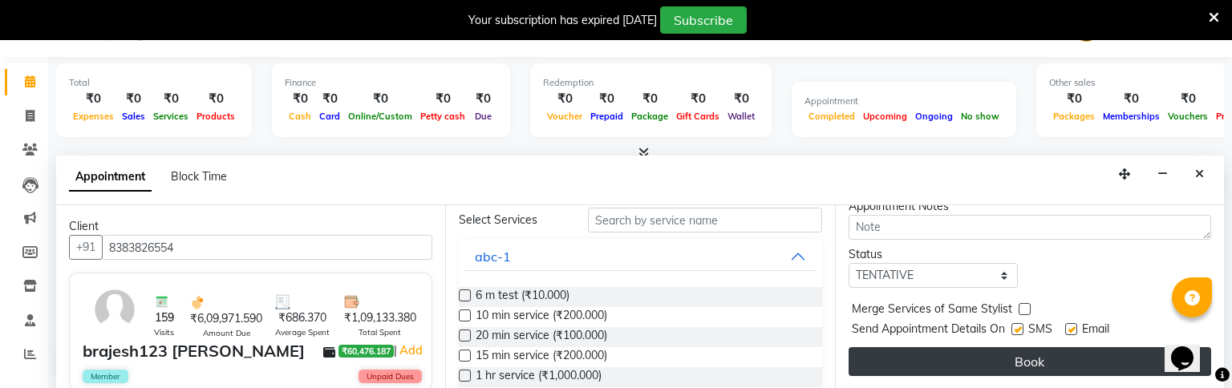
click at [940, 354] on button "Book" at bounding box center [1030, 361] width 363 height 29
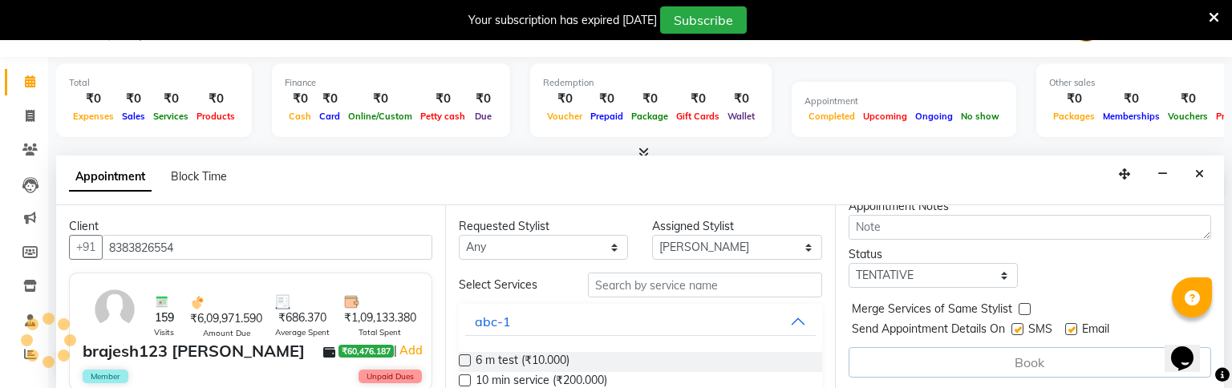
scroll to position [0, 0]
